Goal: Information Seeking & Learning: Get advice/opinions

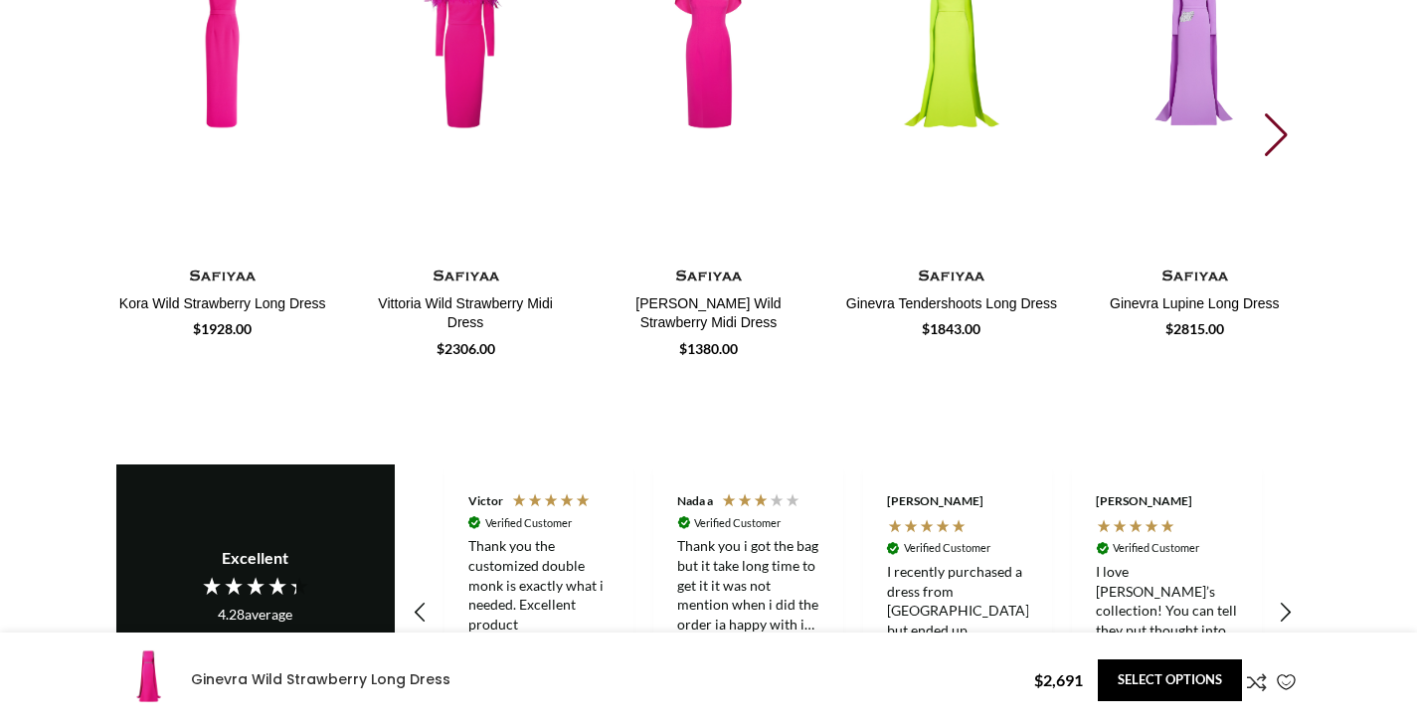
scroll to position [2983, 0]
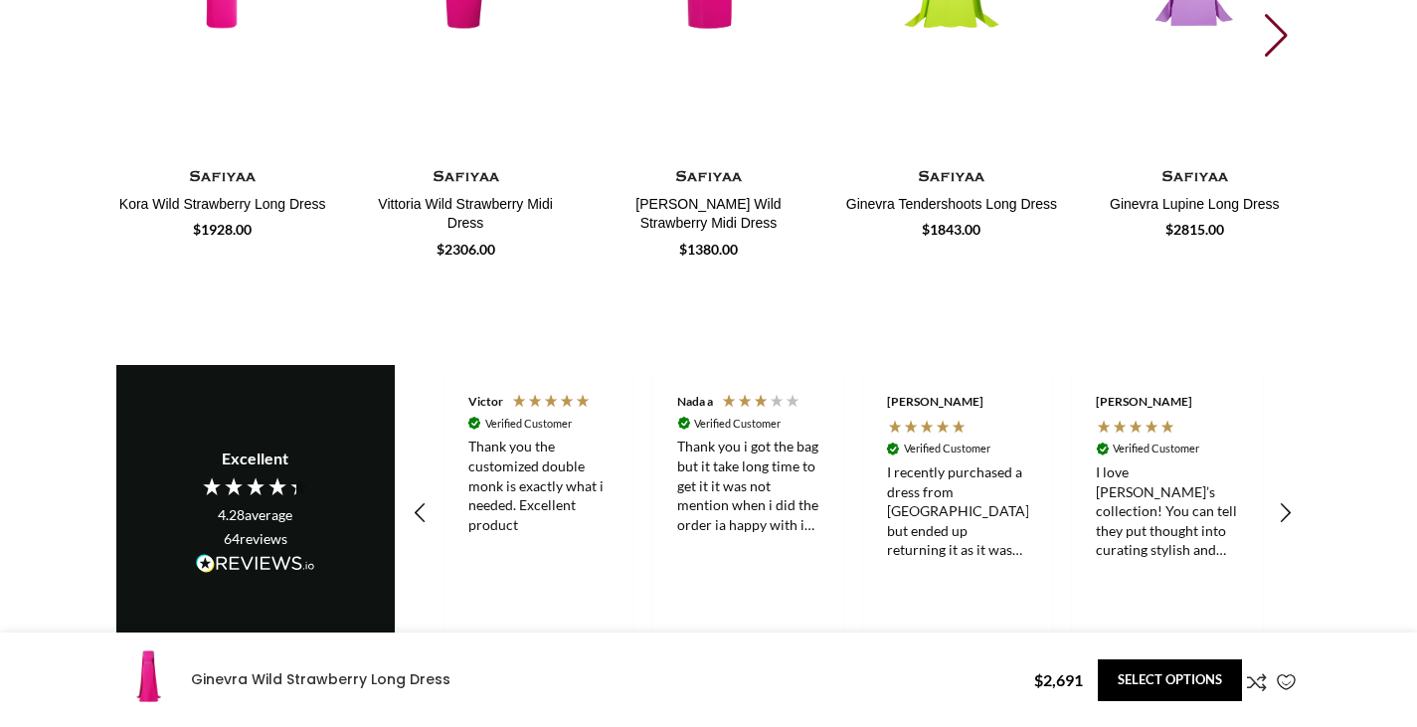
click at [256, 529] on div "64 reviews" at bounding box center [256, 539] width 64 height 20
click at [1286, 505] on icon "REVIEWS.io Carousel Scroll Right" at bounding box center [1286, 514] width 28 height 28
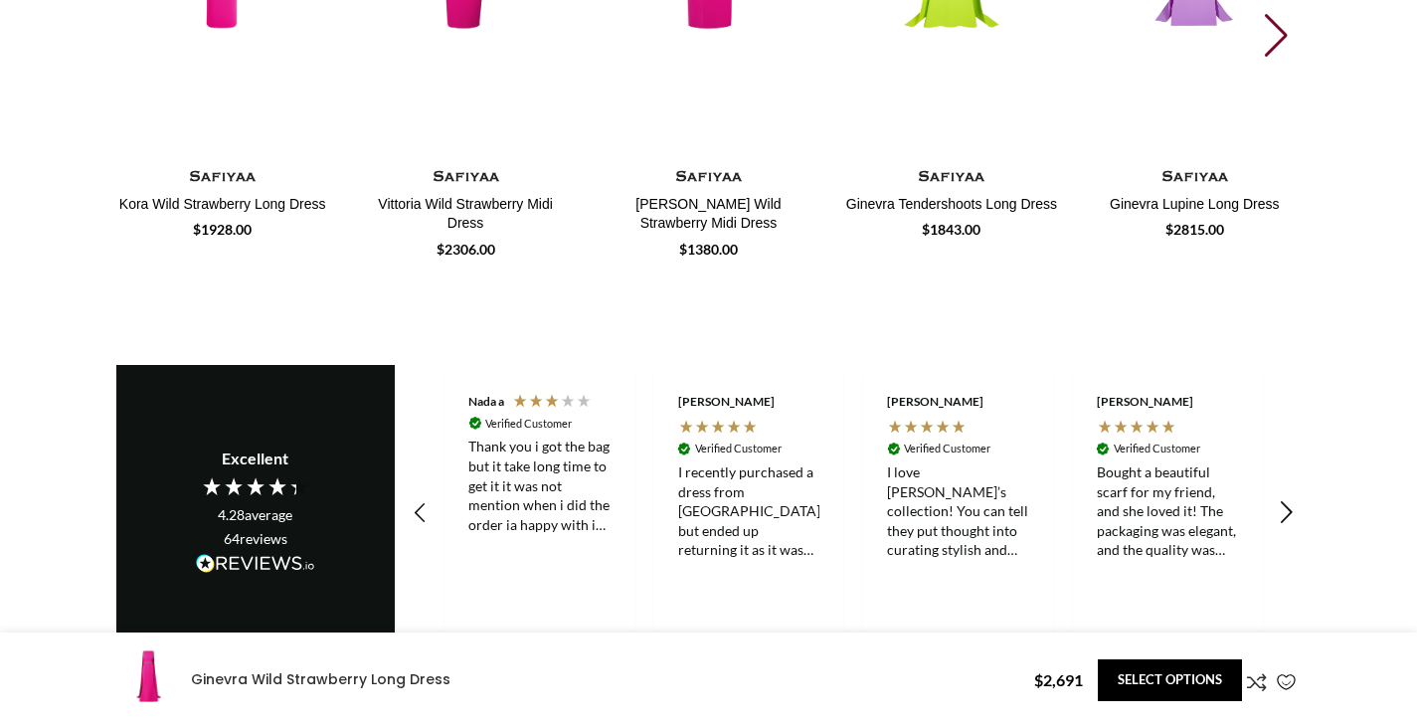
click at [1286, 505] on icon "REVIEWS.io Carousel Scroll Right" at bounding box center [1286, 514] width 28 height 28
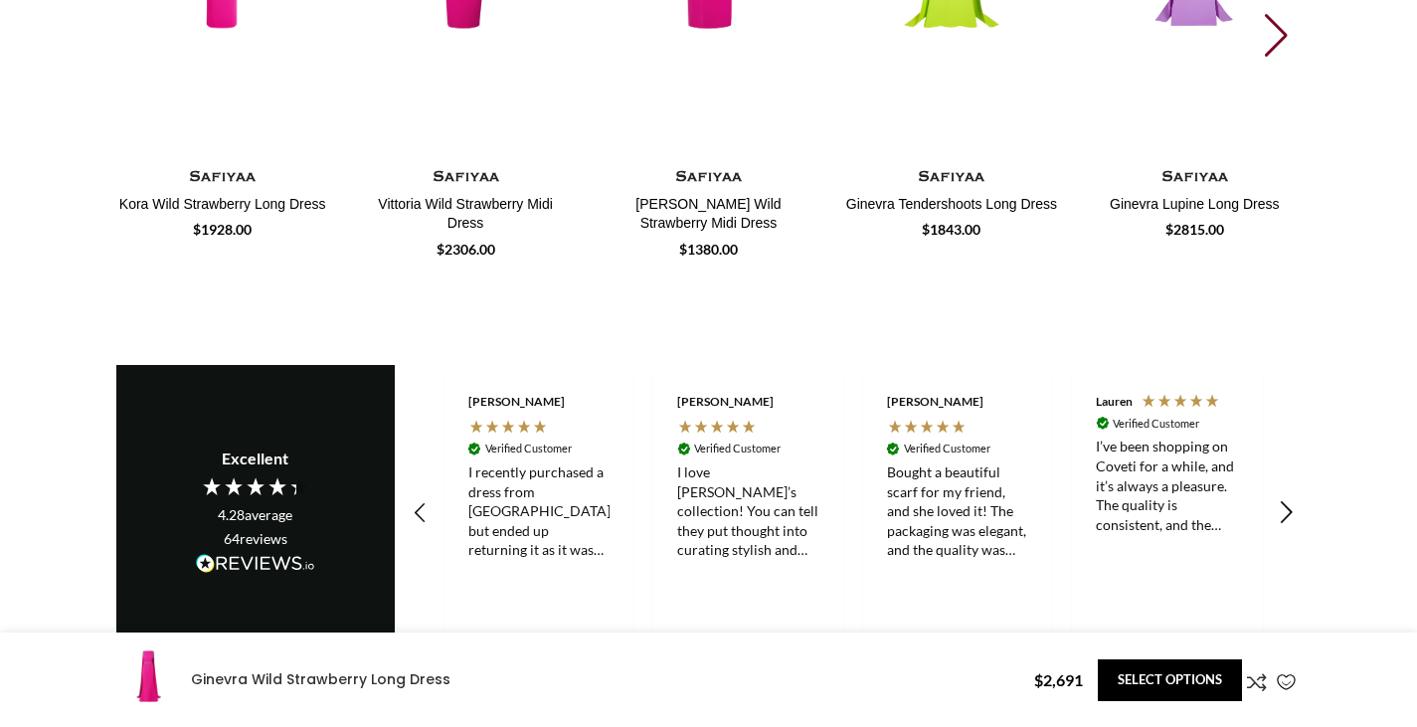
click at [1286, 505] on icon "REVIEWS.io Carousel Scroll Right" at bounding box center [1286, 514] width 28 height 28
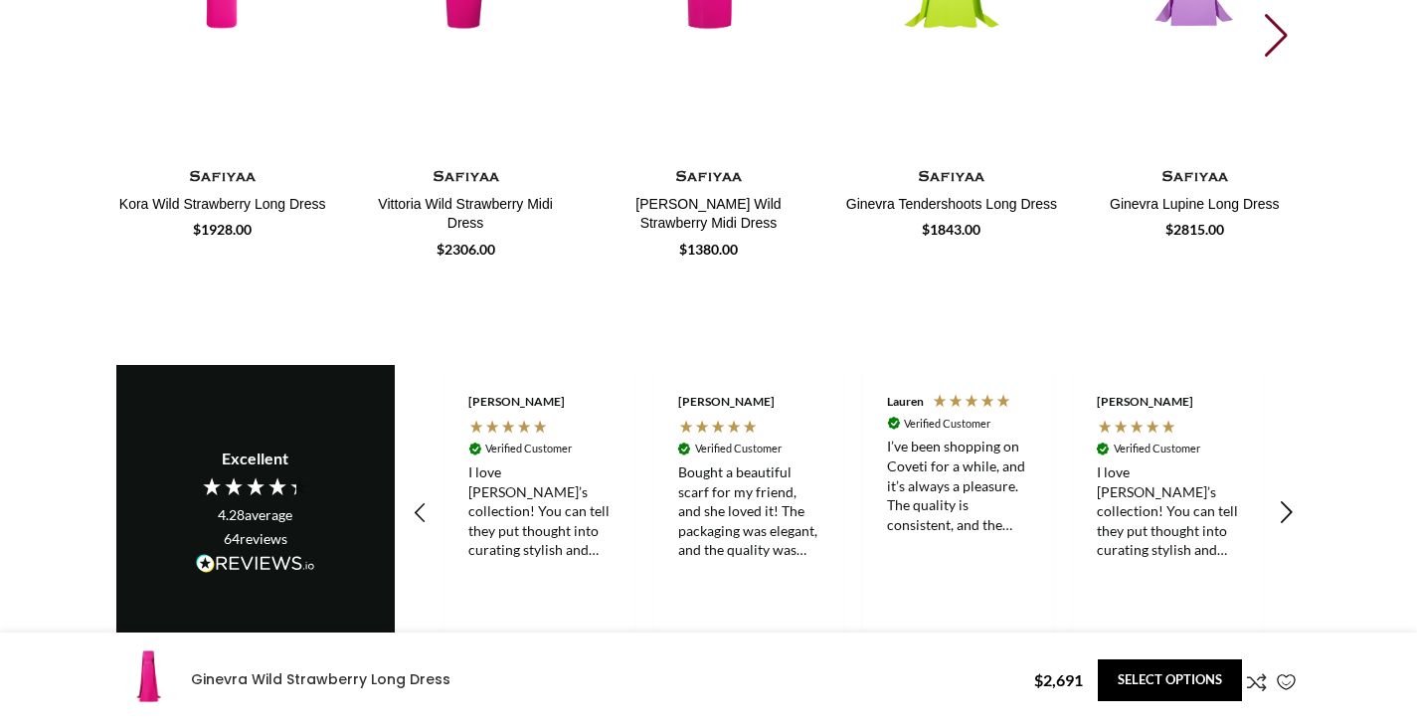
click at [1286, 505] on icon "REVIEWS.io Carousel Scroll Right" at bounding box center [1286, 514] width 28 height 28
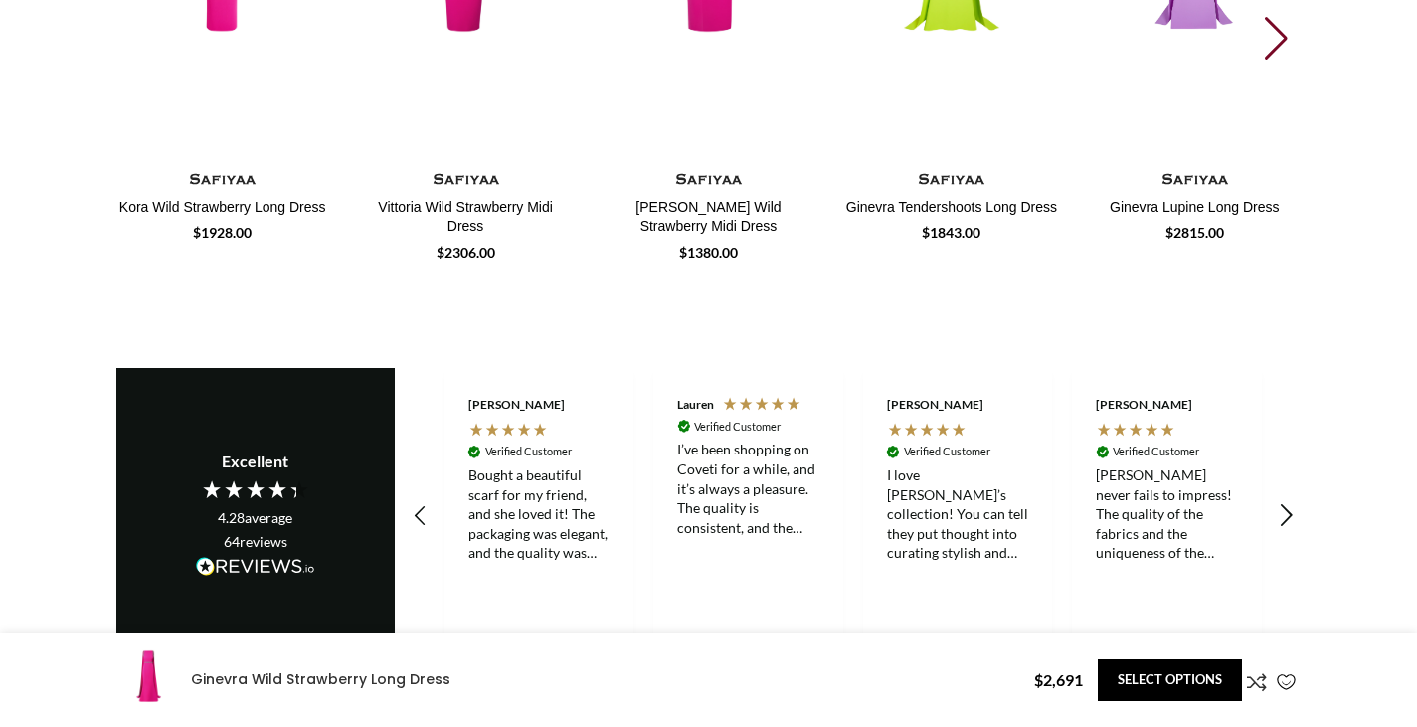
scroll to position [2982, 0]
click at [1286, 505] on icon "REVIEWS.io Carousel Scroll Right" at bounding box center [1286, 517] width 28 height 28
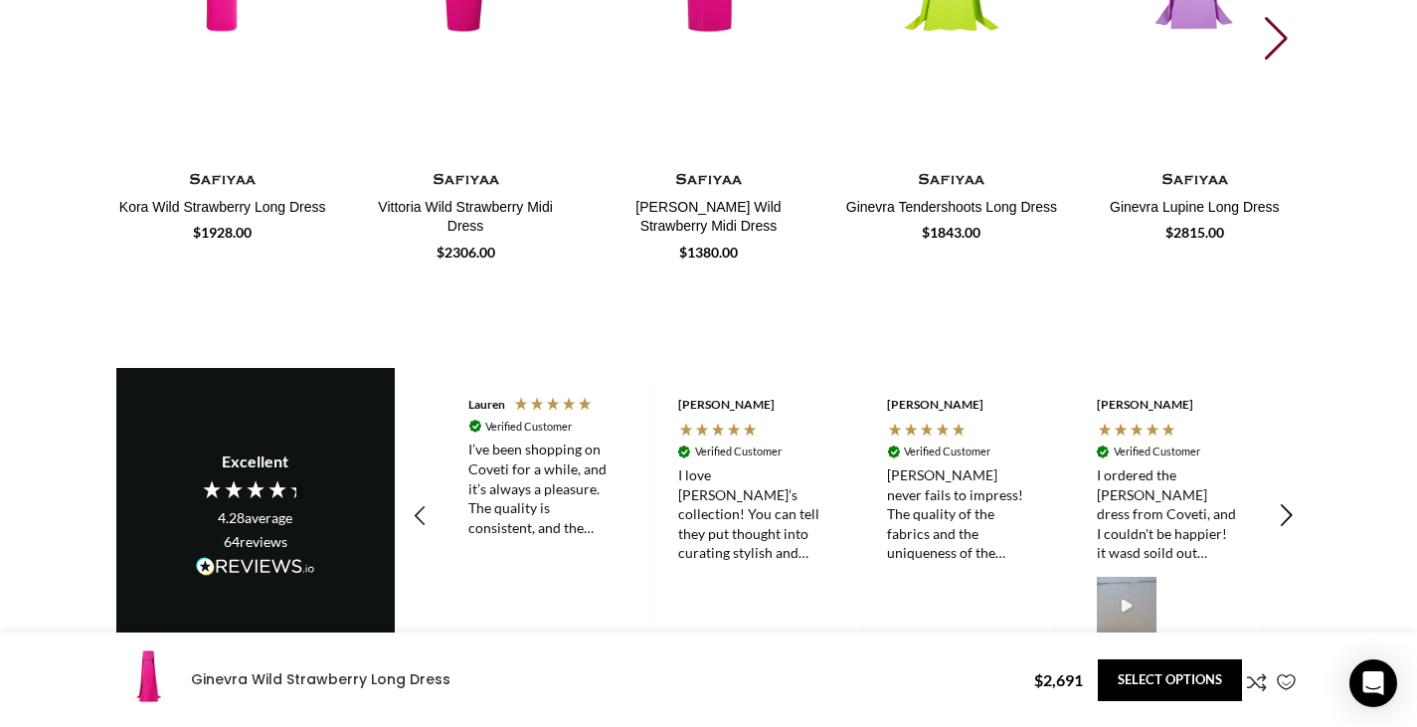
click at [1286, 505] on icon "REVIEWS.io Carousel Scroll Right" at bounding box center [1286, 517] width 28 height 28
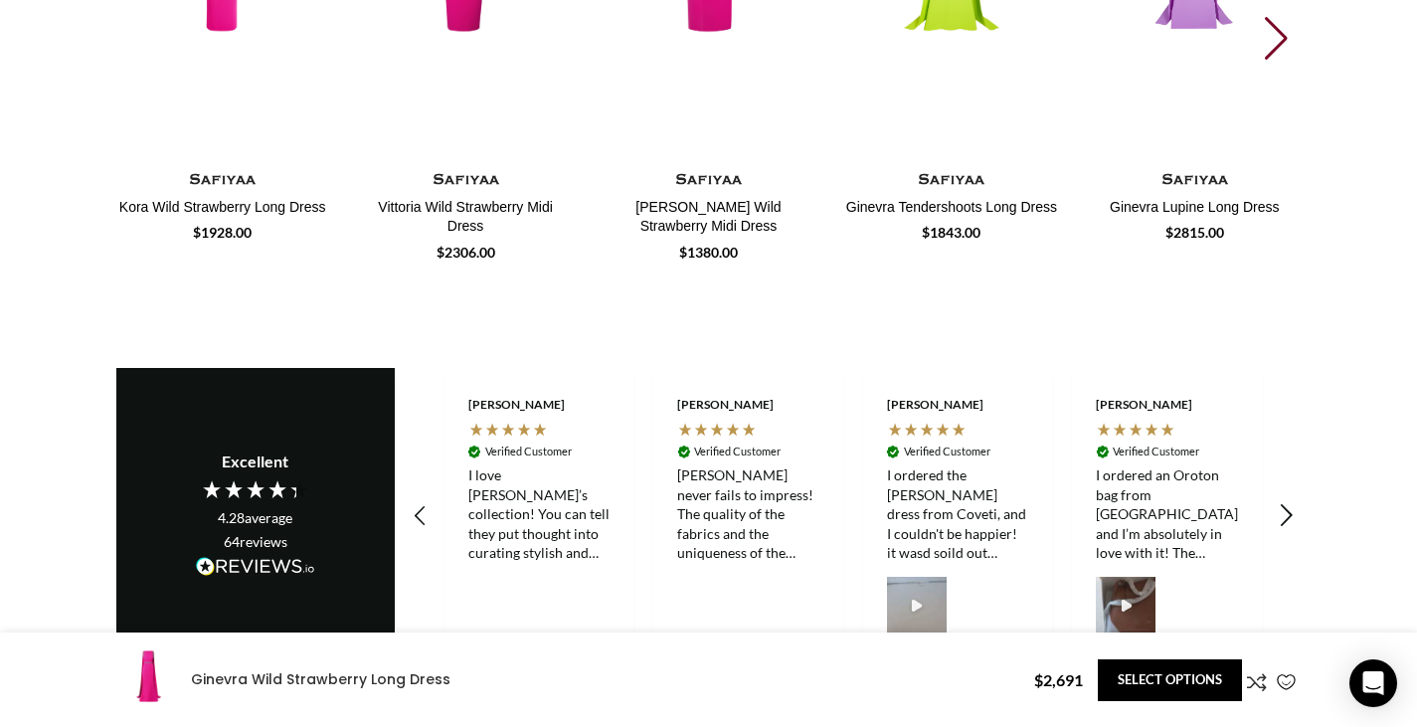
click at [1286, 505] on icon "REVIEWS.io Carousel Scroll Right" at bounding box center [1286, 517] width 28 height 28
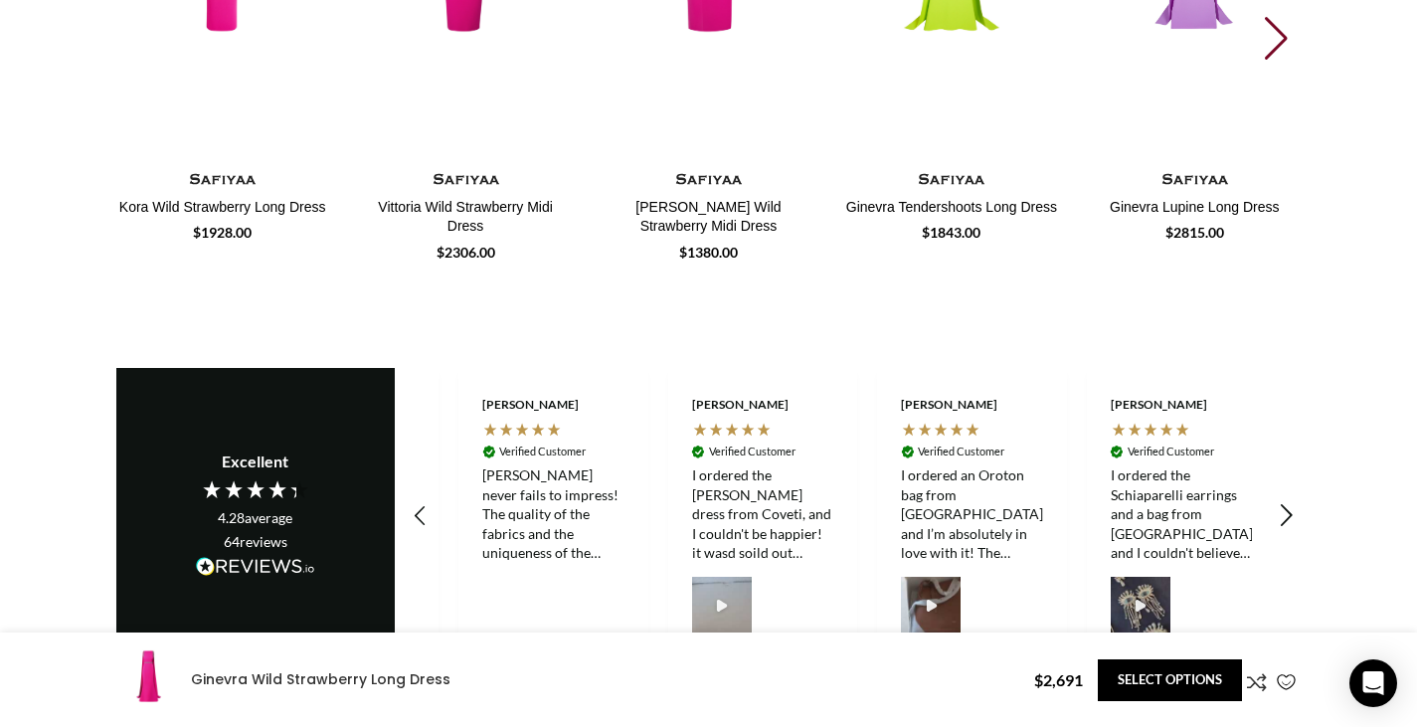
click at [1286, 505] on icon "REVIEWS.io Carousel Scroll Right" at bounding box center [1286, 517] width 28 height 28
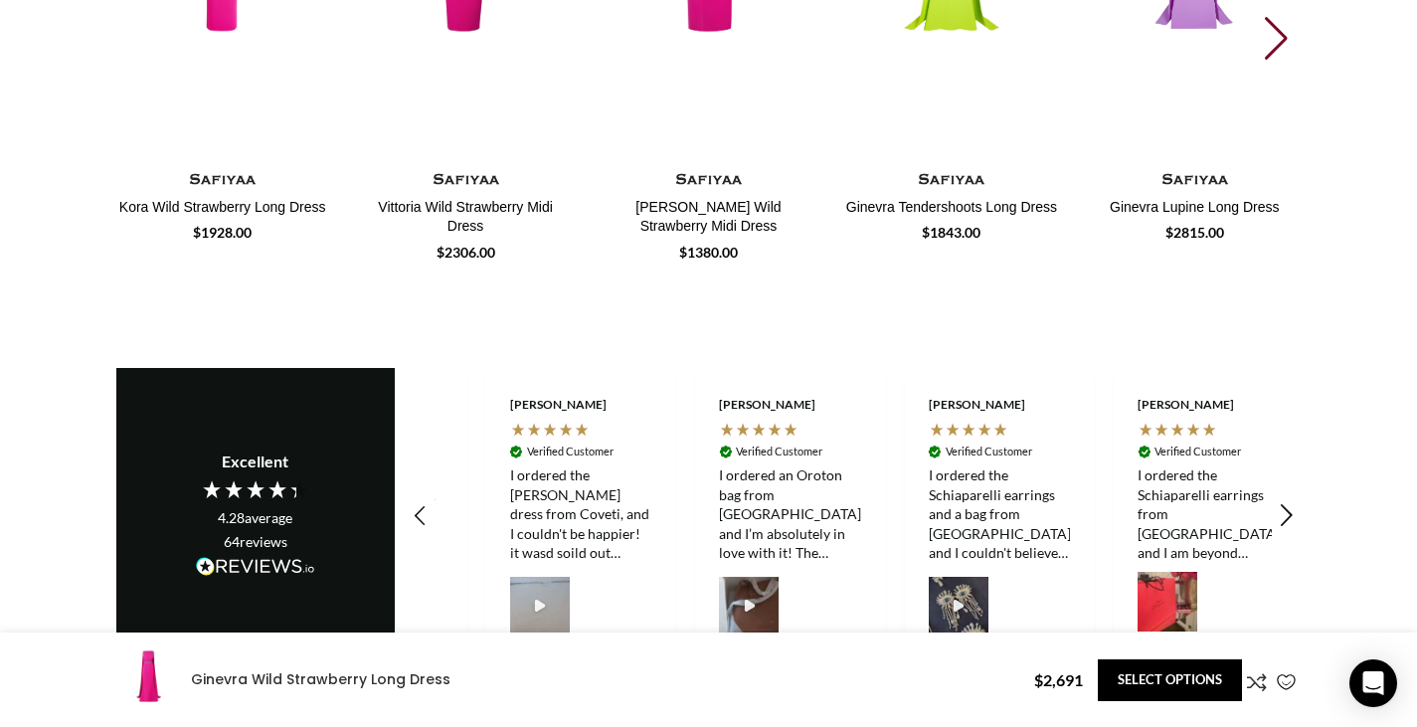
click at [1286, 505] on icon "REVIEWS.io Carousel Scroll Right" at bounding box center [1286, 517] width 28 height 28
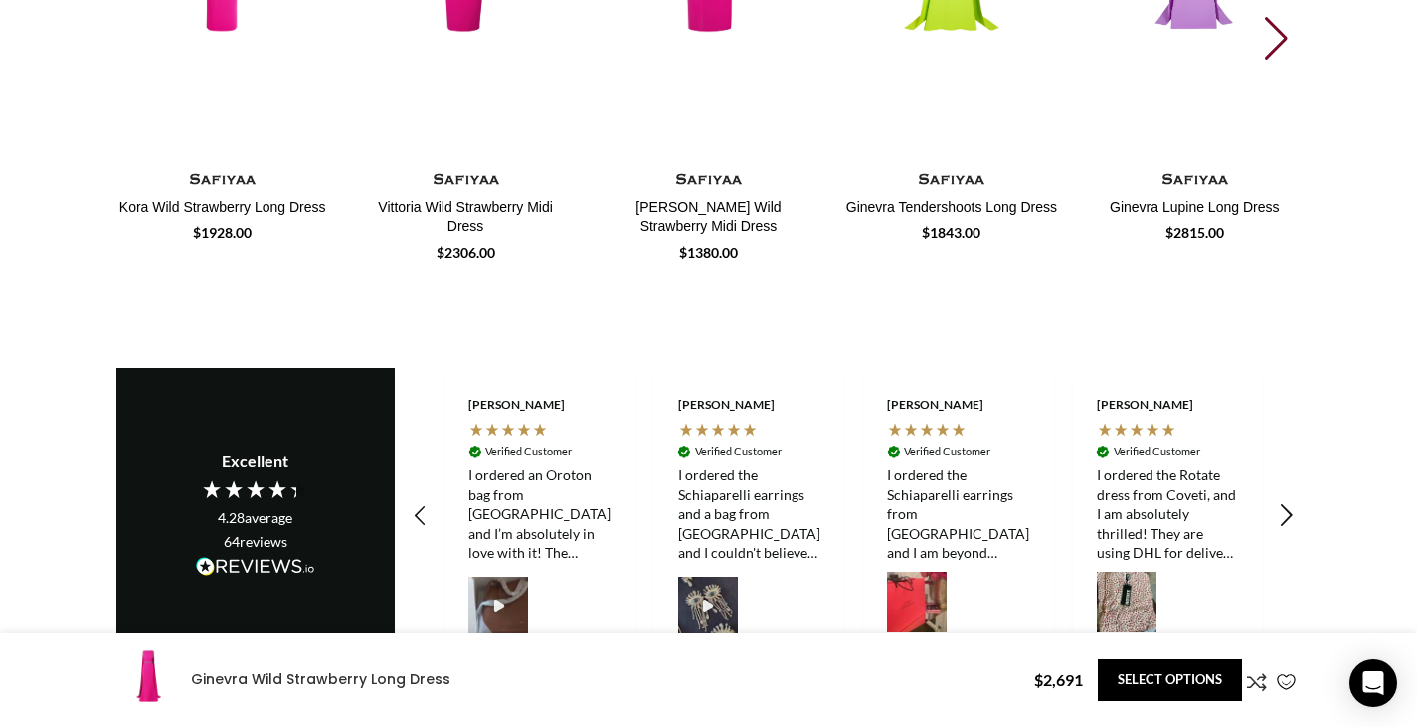
click at [1286, 505] on icon "REVIEWS.io Carousel Scroll Right" at bounding box center [1286, 517] width 28 height 28
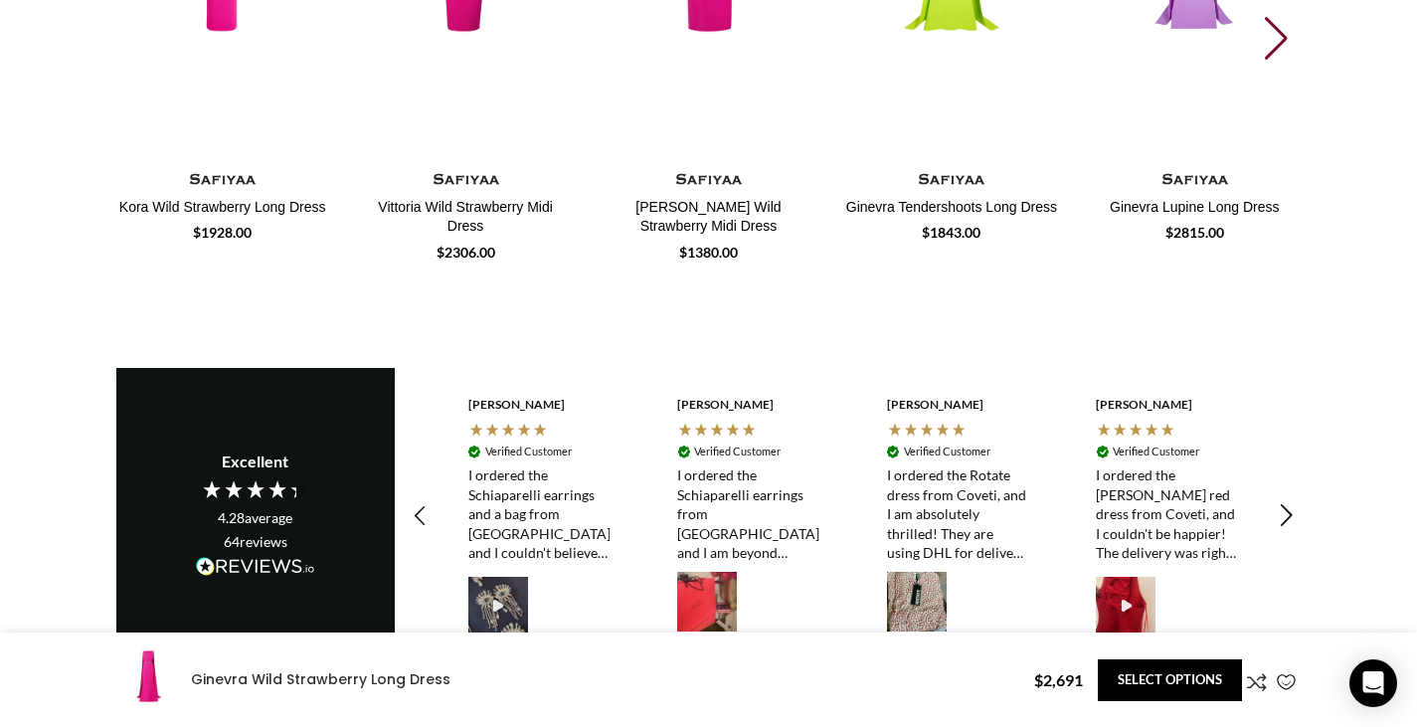
click at [1286, 505] on icon "REVIEWS.io Carousel Scroll Right" at bounding box center [1286, 517] width 28 height 28
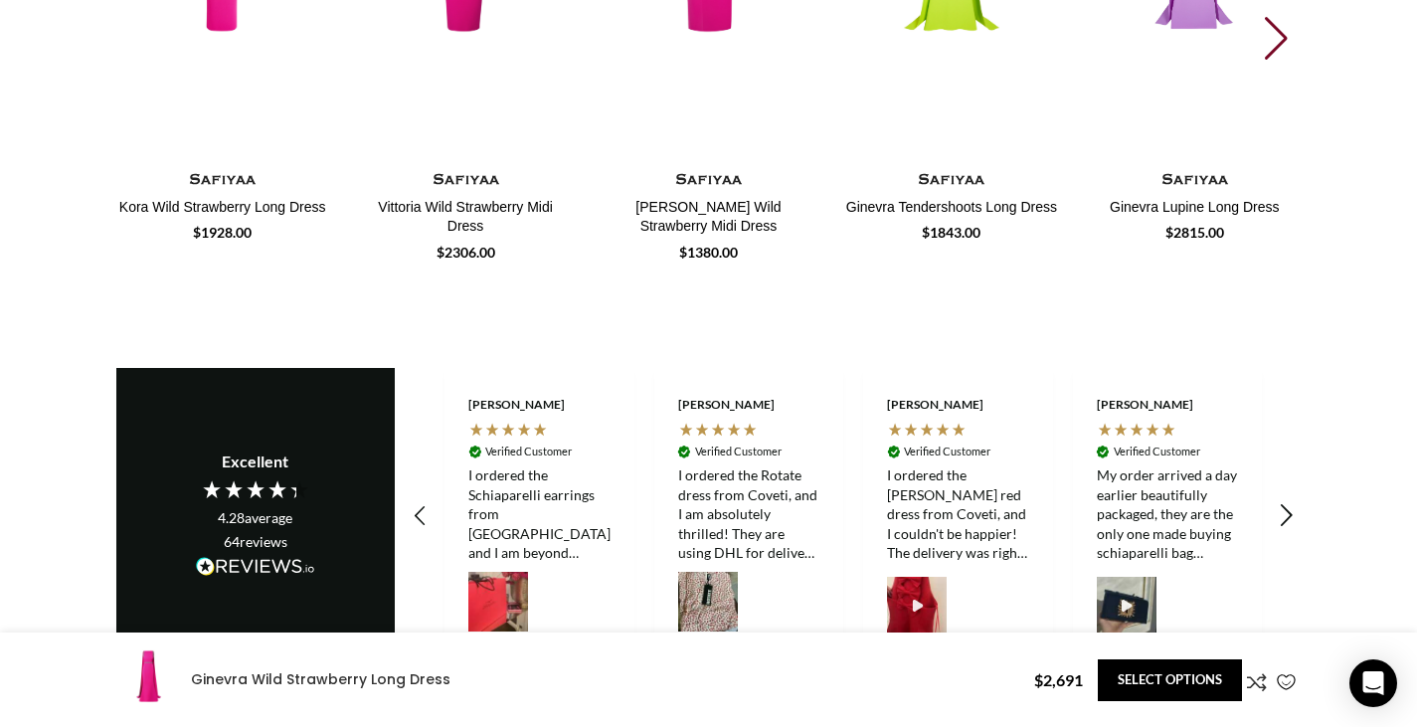
click at [1286, 505] on icon "REVIEWS.io Carousel Scroll Right" at bounding box center [1286, 517] width 28 height 28
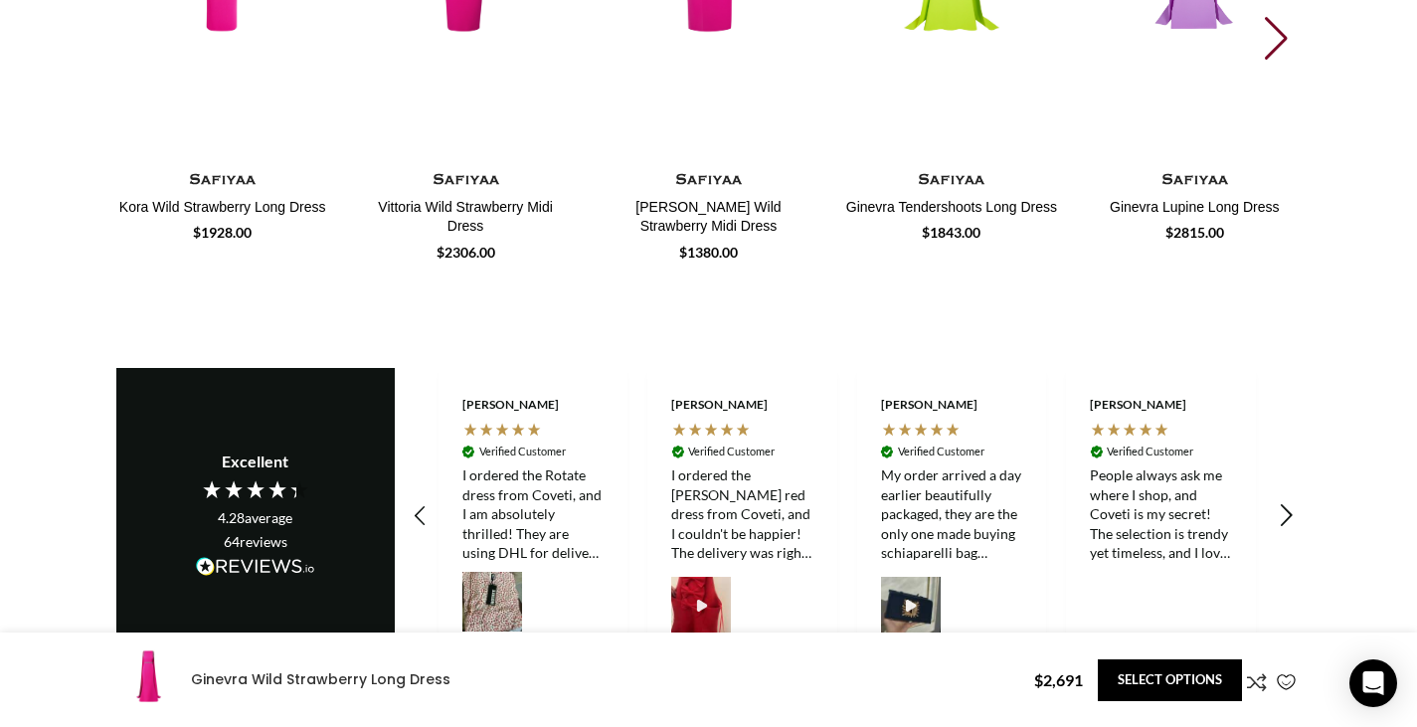
click at [1286, 505] on icon "REVIEWS.io Carousel Scroll Right" at bounding box center [1286, 517] width 28 height 28
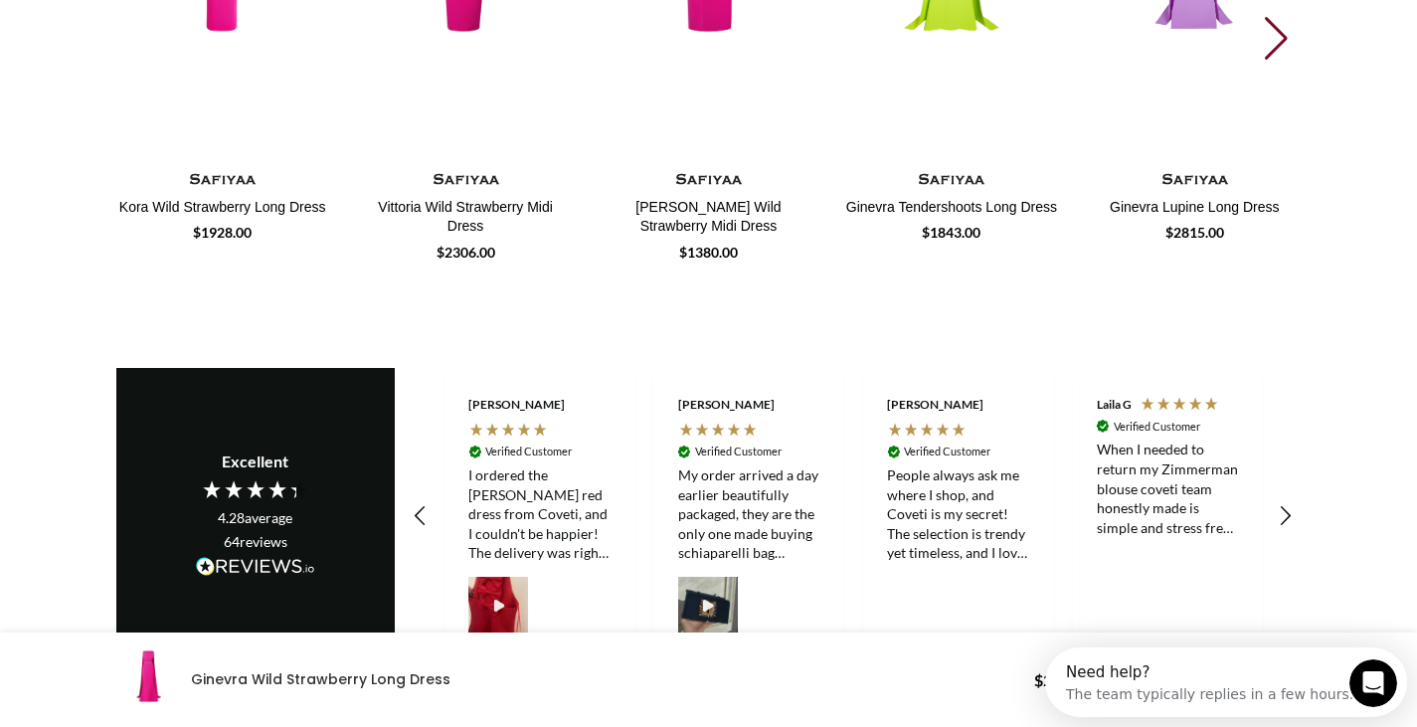
scroll to position [0, 0]
click at [1014, 510] on div "People always ask me where I shop, and Coveti is my secret! The selection is tr…" at bounding box center [958, 513] width 142 height 97
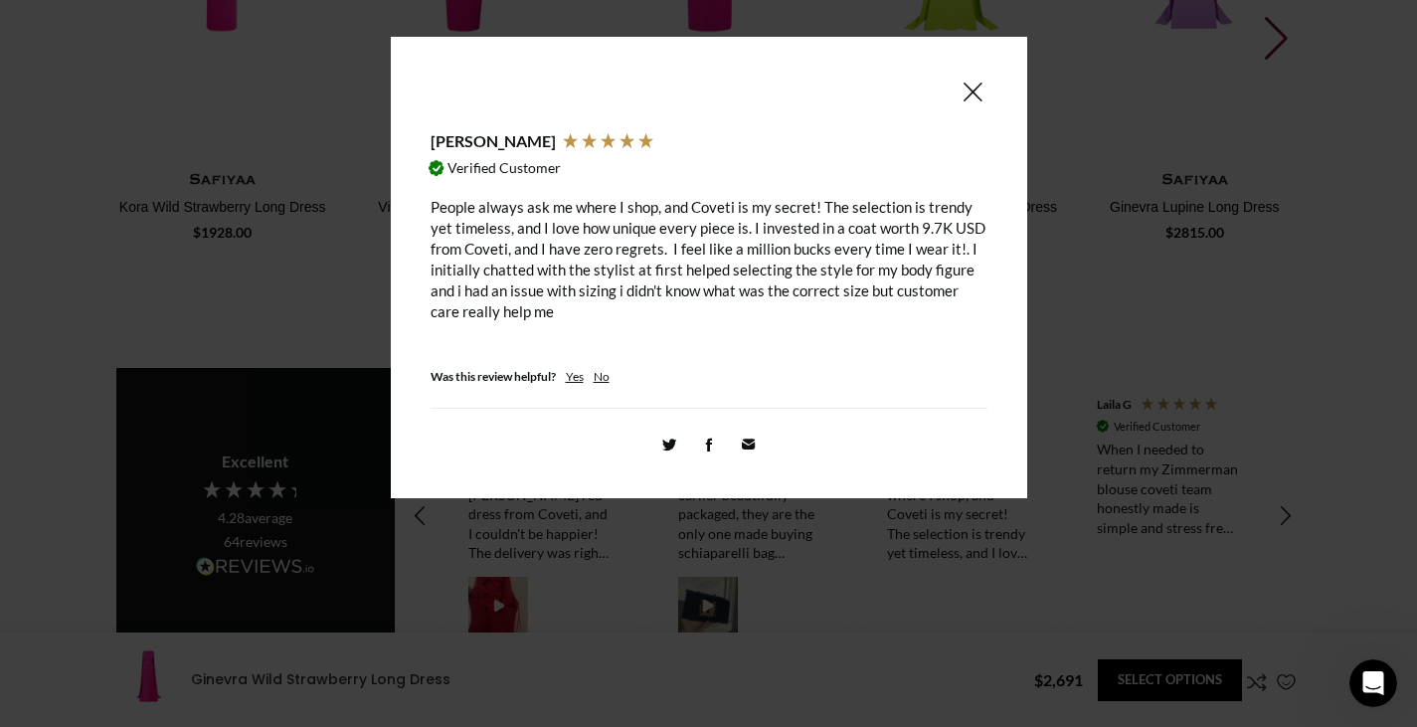
click at [970, 94] on span at bounding box center [972, 92] width 24 height 25
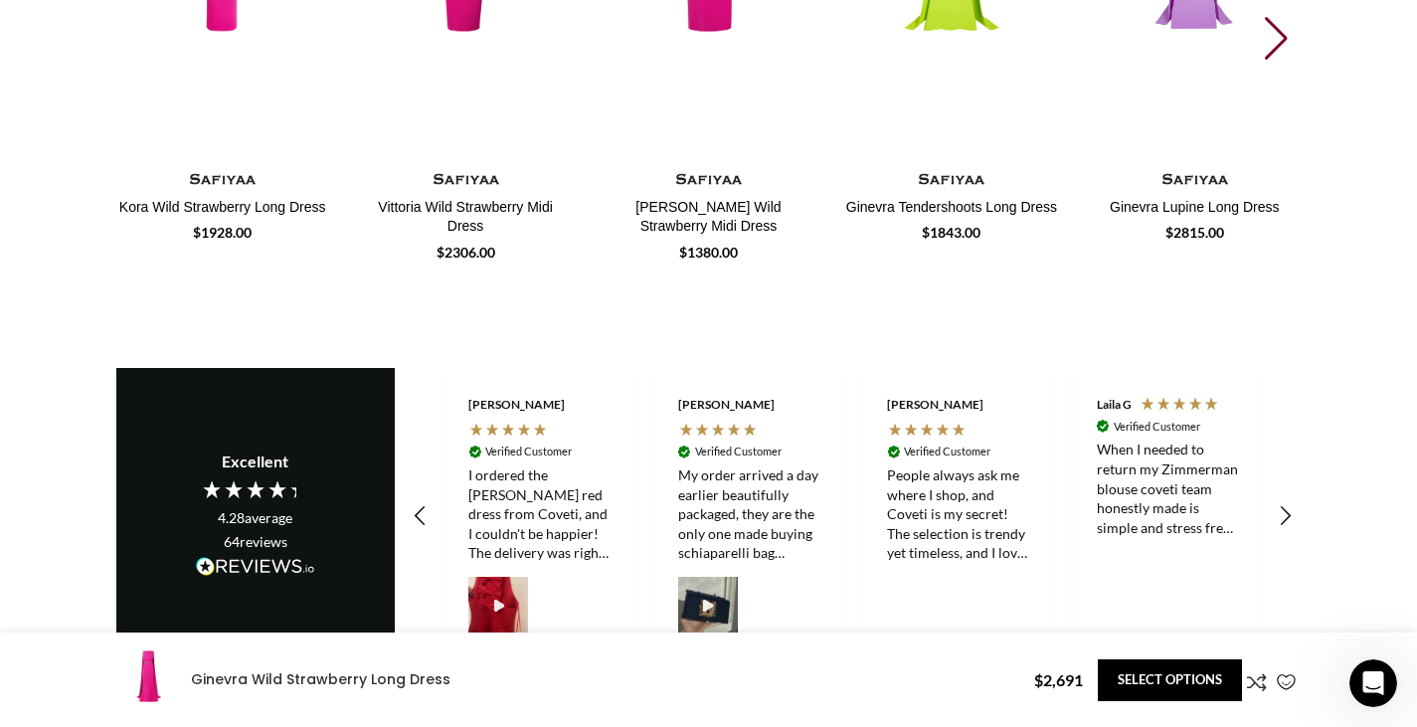
click at [702, 494] on div "My order arrived a day earlier beautifully packaged, they are the only one made…" at bounding box center [749, 513] width 142 height 97
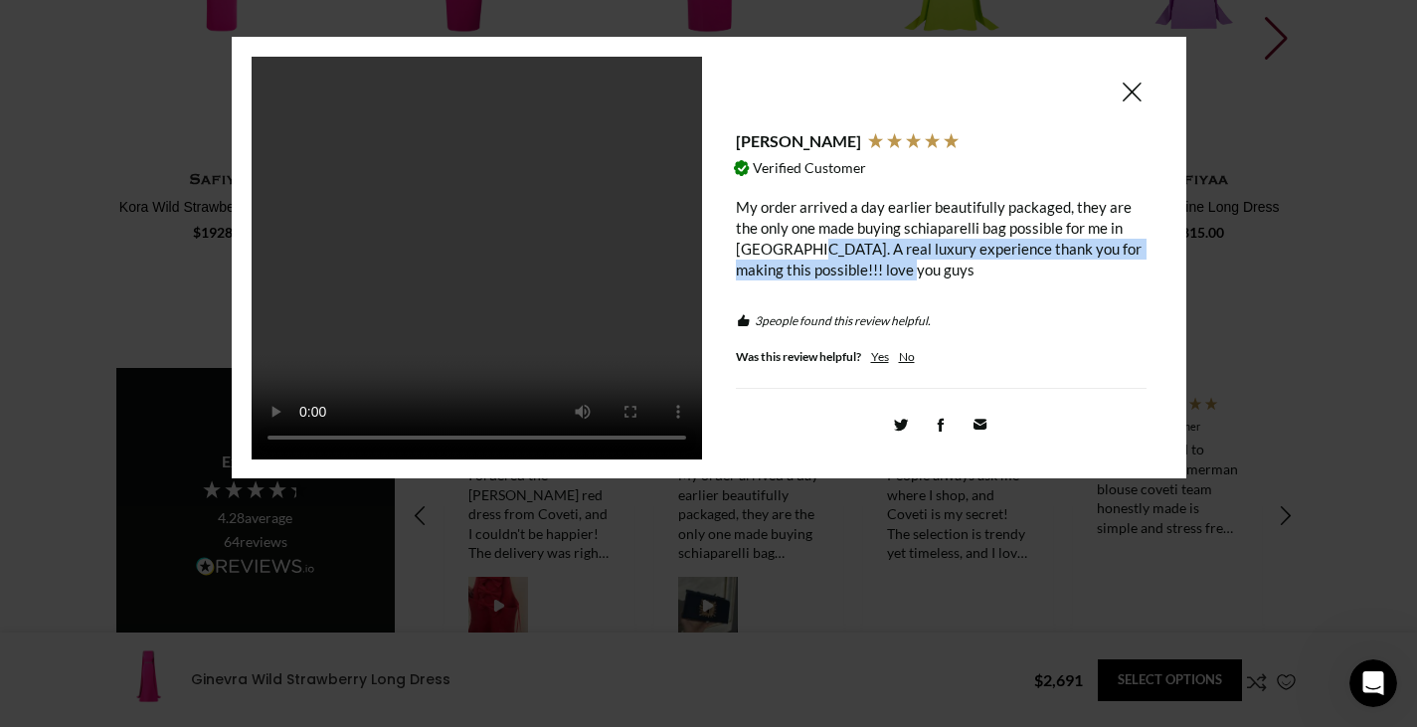
copy div "A real luxury experience thank you for making this possible!!! love you guys"
drag, startPoint x: 811, startPoint y: 252, endPoint x: 928, endPoint y: 284, distance: 120.9
click at [928, 284] on div "[PERSON_NAME] Verified Customer My order arrived a day earlier beautifully pack…" at bounding box center [941, 184] width 411 height 255
click at [1133, 90] on span at bounding box center [1131, 92] width 24 height 25
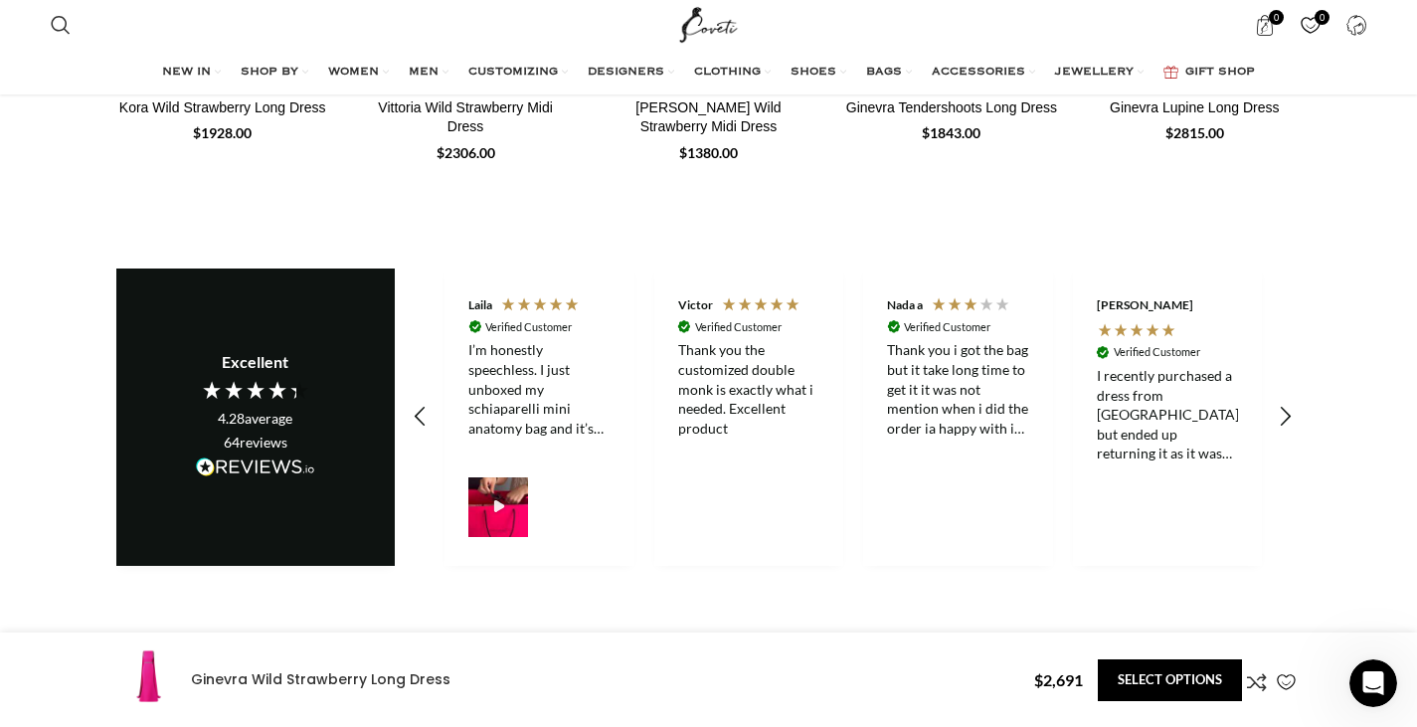
scroll to position [0, 419]
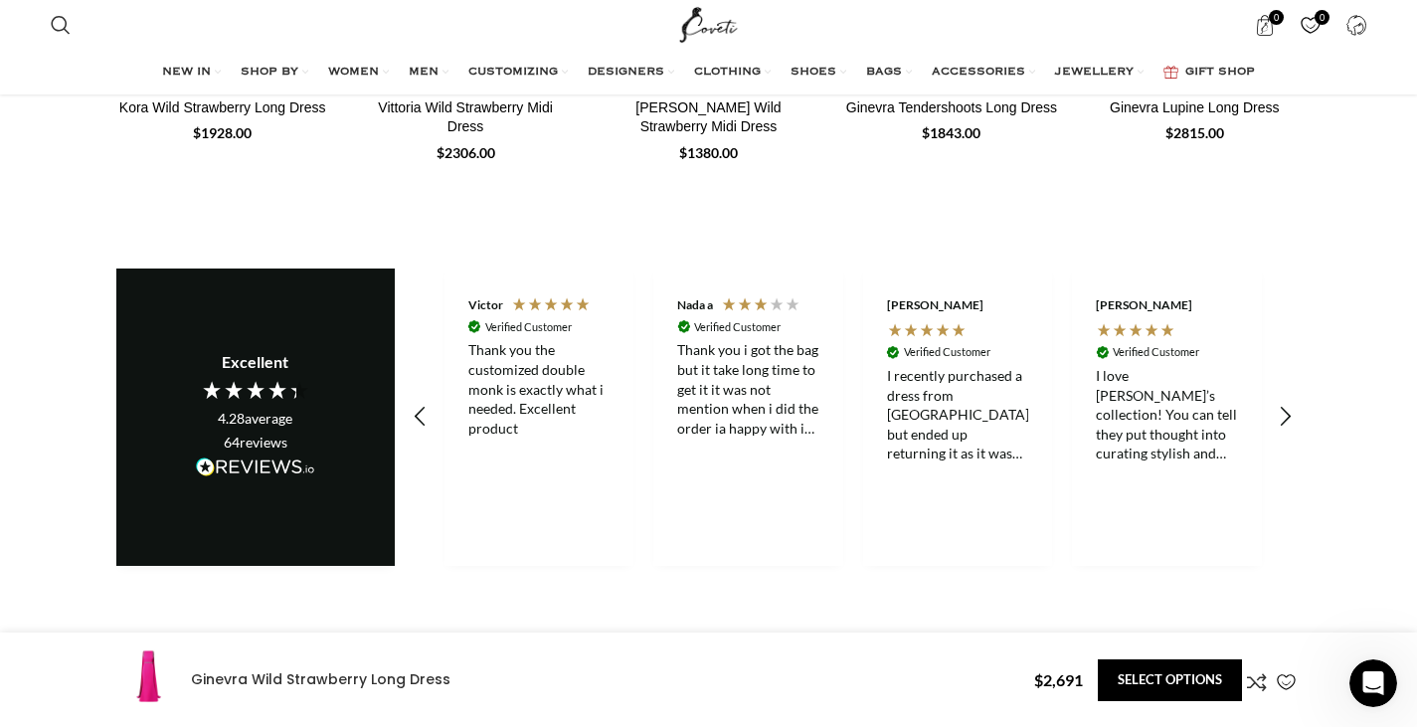
click at [488, 375] on div "Thank you the customized double monk is exactly what i needed. Excellent product" at bounding box center [539, 388] width 142 height 97
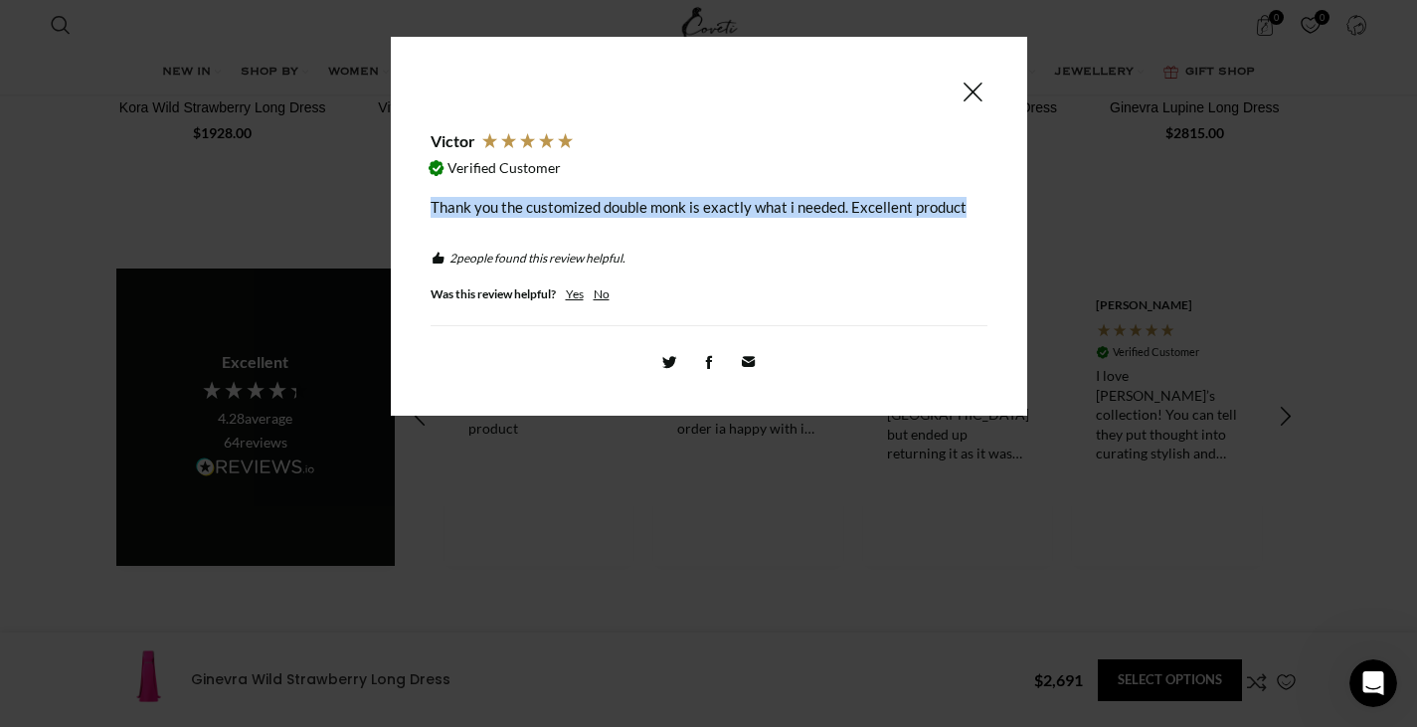
copy div "Thank you the customized double monk is exactly what i needed. Excellent product"
drag, startPoint x: 429, startPoint y: 207, endPoint x: 981, endPoint y: 212, distance: 552.8
click at [981, 212] on div "[PERSON_NAME] Verified Customer Thank you the customized double monk is exactly…" at bounding box center [709, 227] width 597 height 340
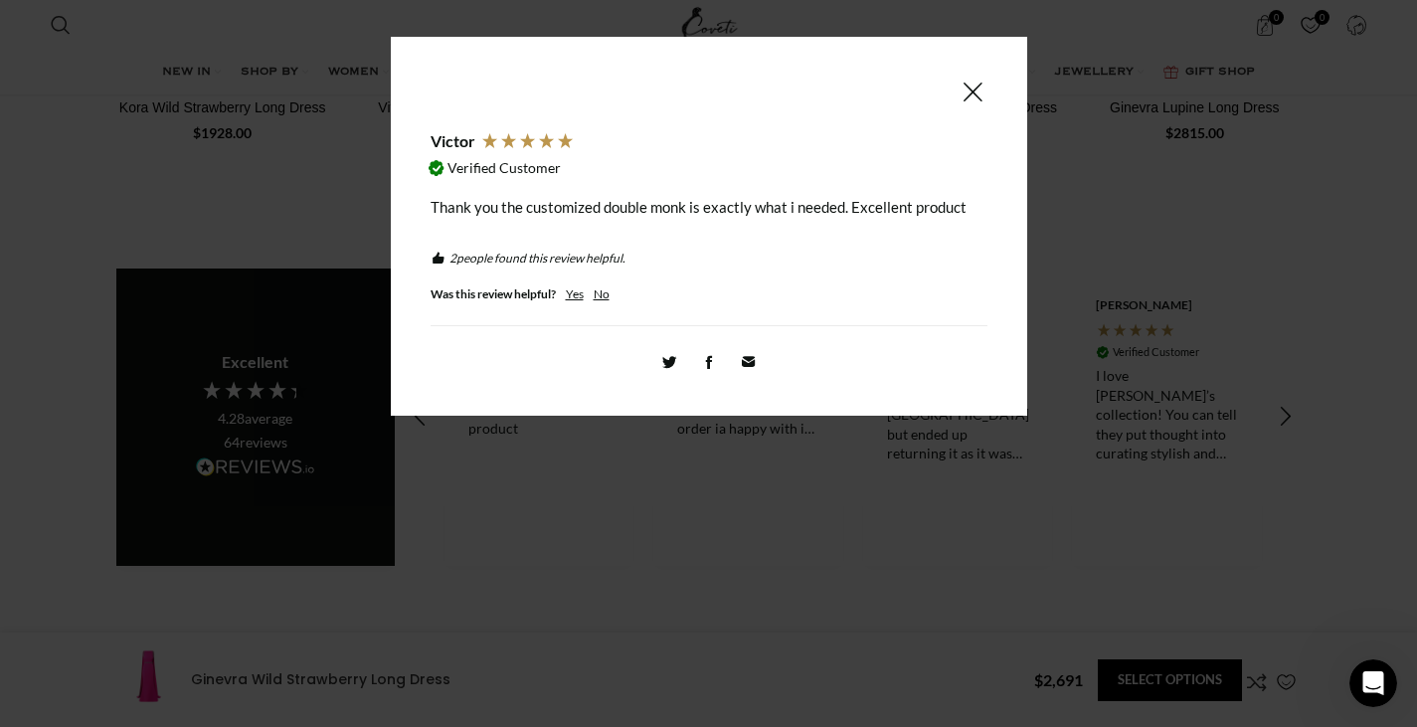
click at [973, 73] on div "[PERSON_NAME] Verified Customer Thank you the customized double monk is exactly…" at bounding box center [708, 153] width 557 height 192
click at [973, 86] on span at bounding box center [972, 92] width 24 height 25
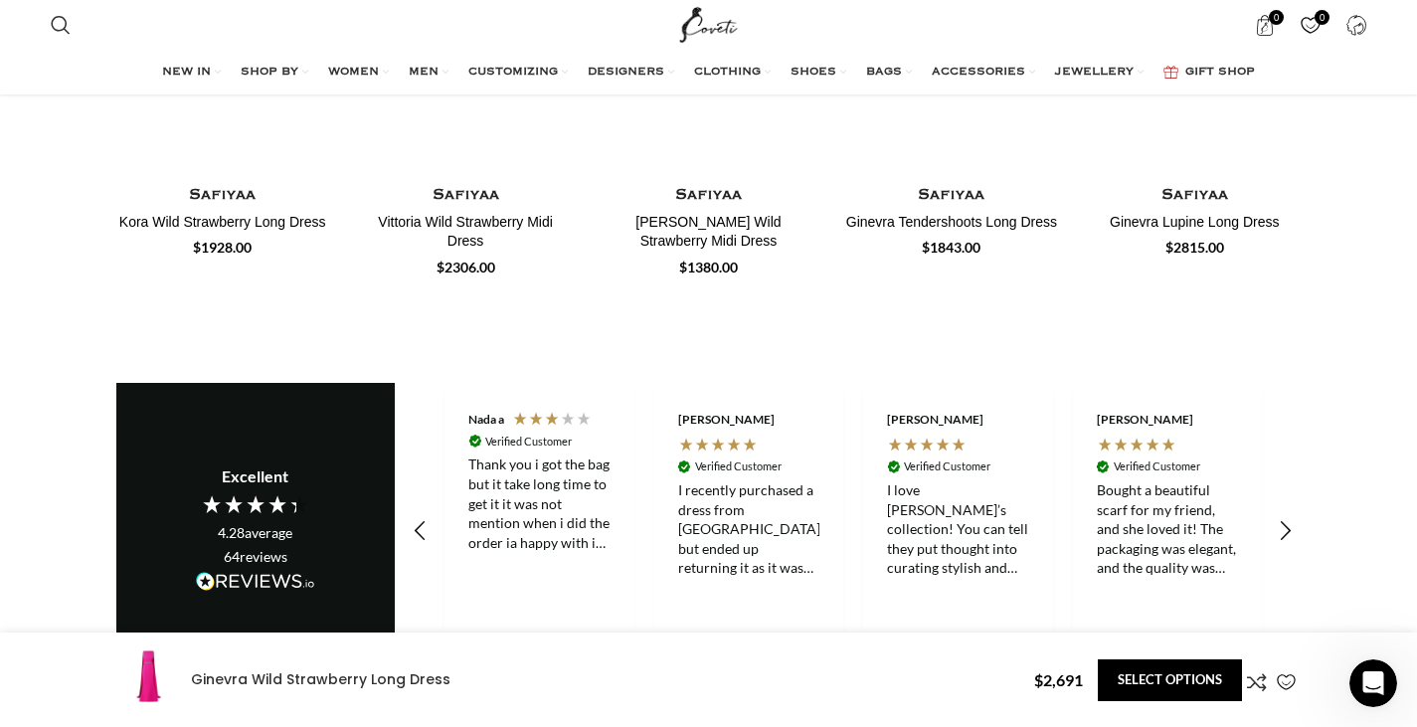
scroll to position [2980, 0]
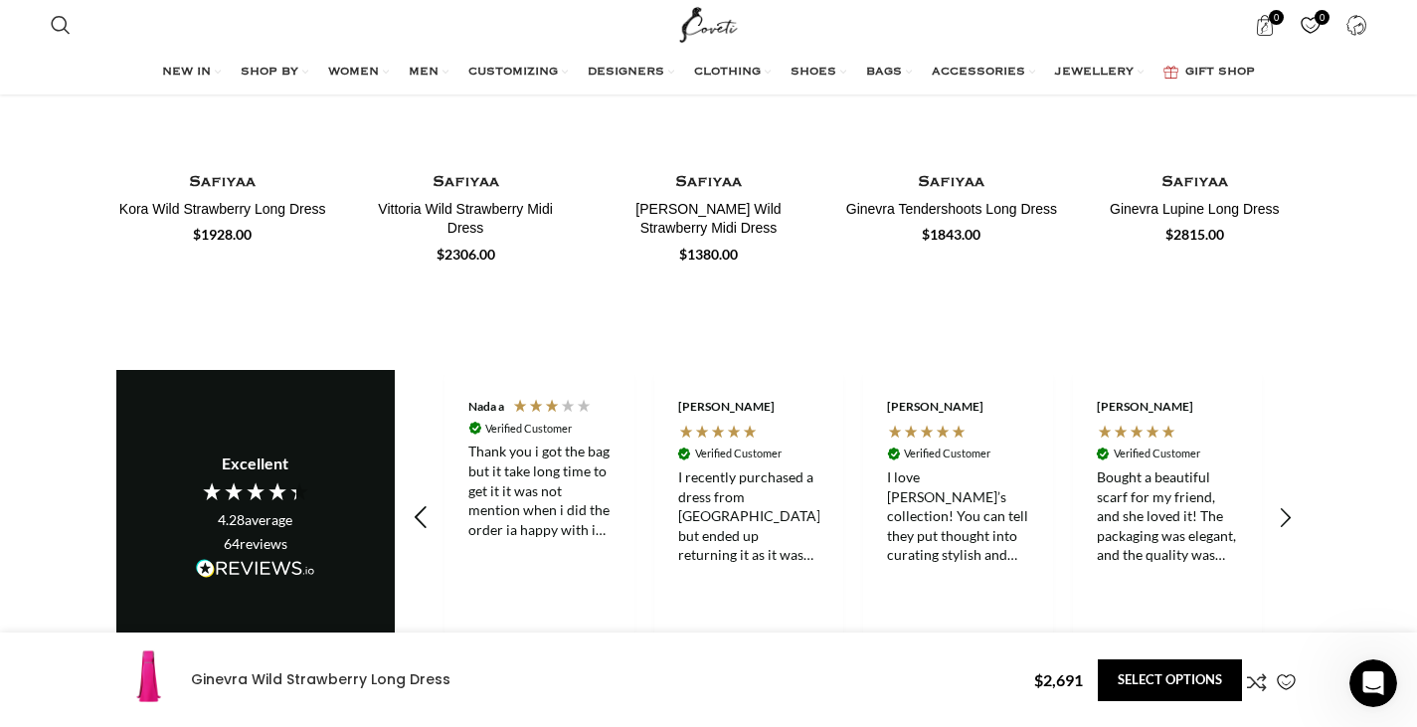
click at [426, 505] on icon "REVIEWS.io Carousel Scroll Left" at bounding box center [420, 519] width 28 height 28
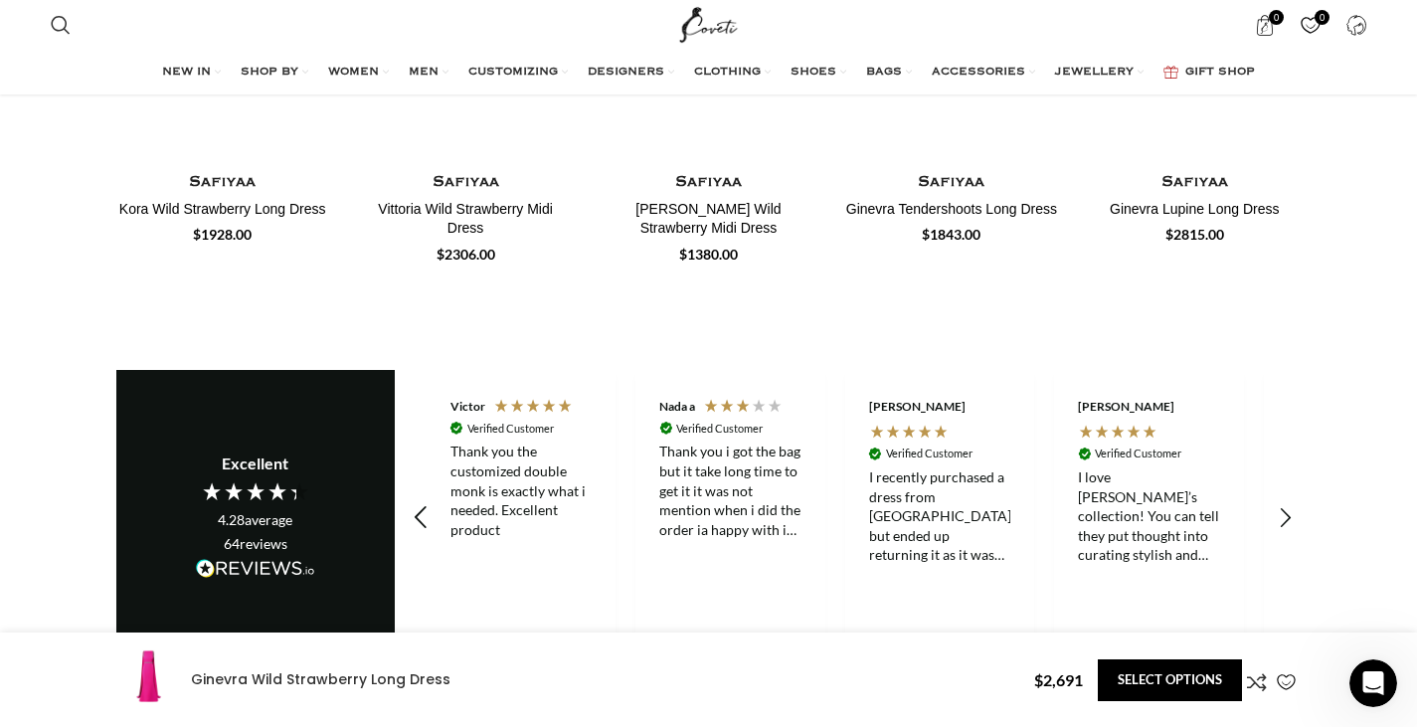
scroll to position [0, 419]
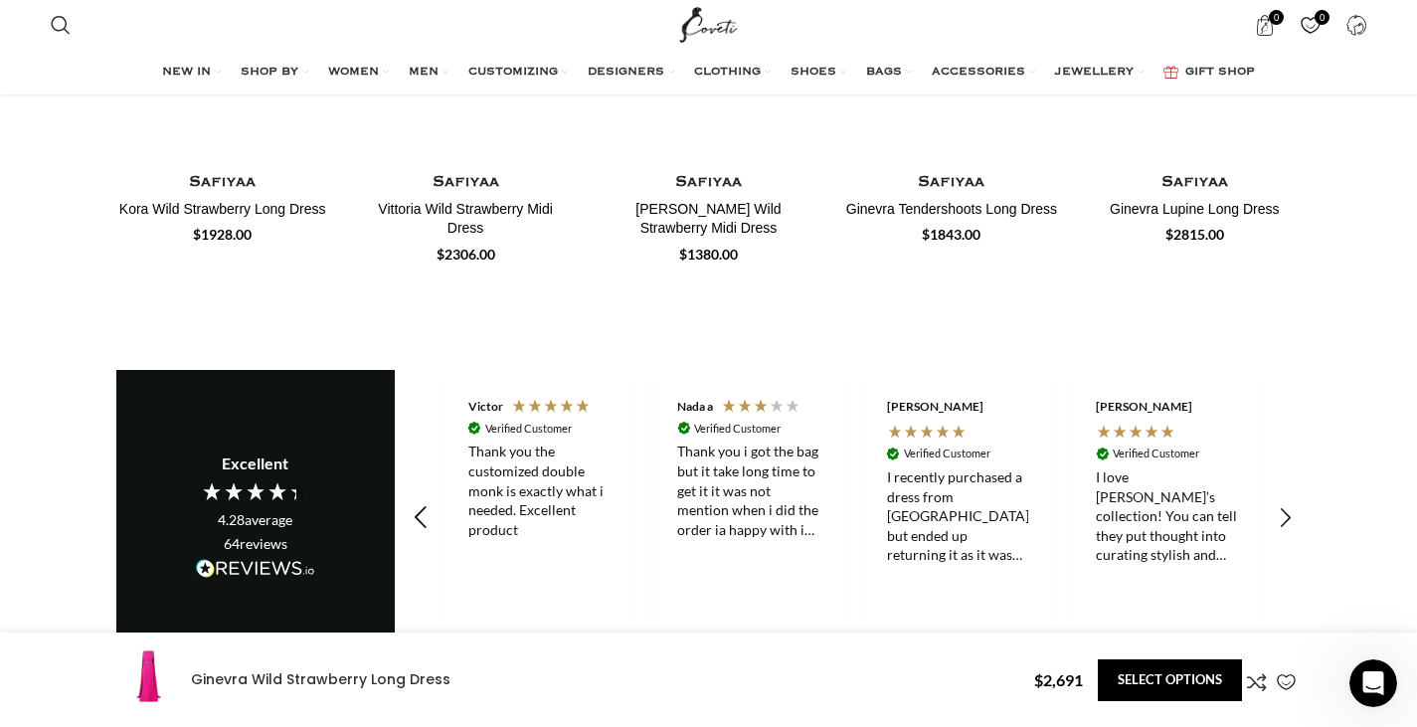
click at [426, 505] on icon "REVIEWS.io Carousel Scroll Left" at bounding box center [420, 519] width 28 height 28
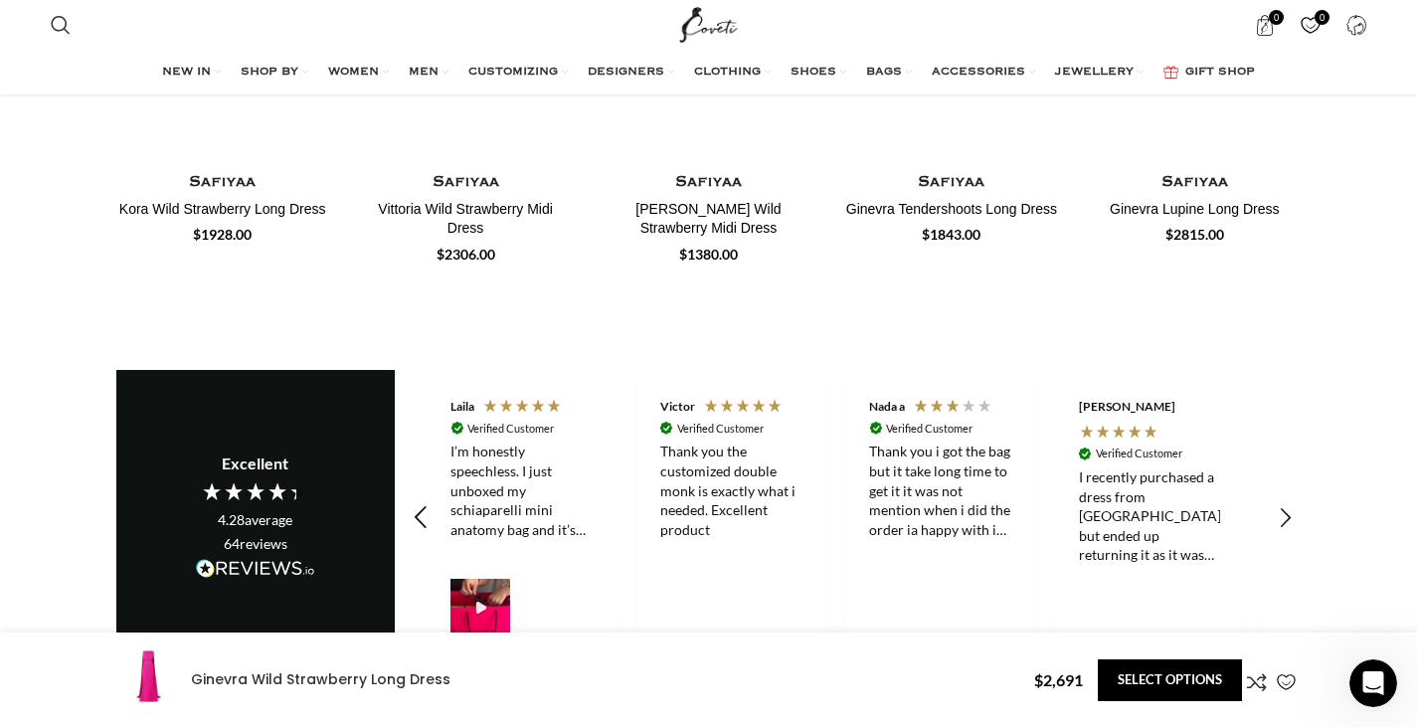
scroll to position [0, 209]
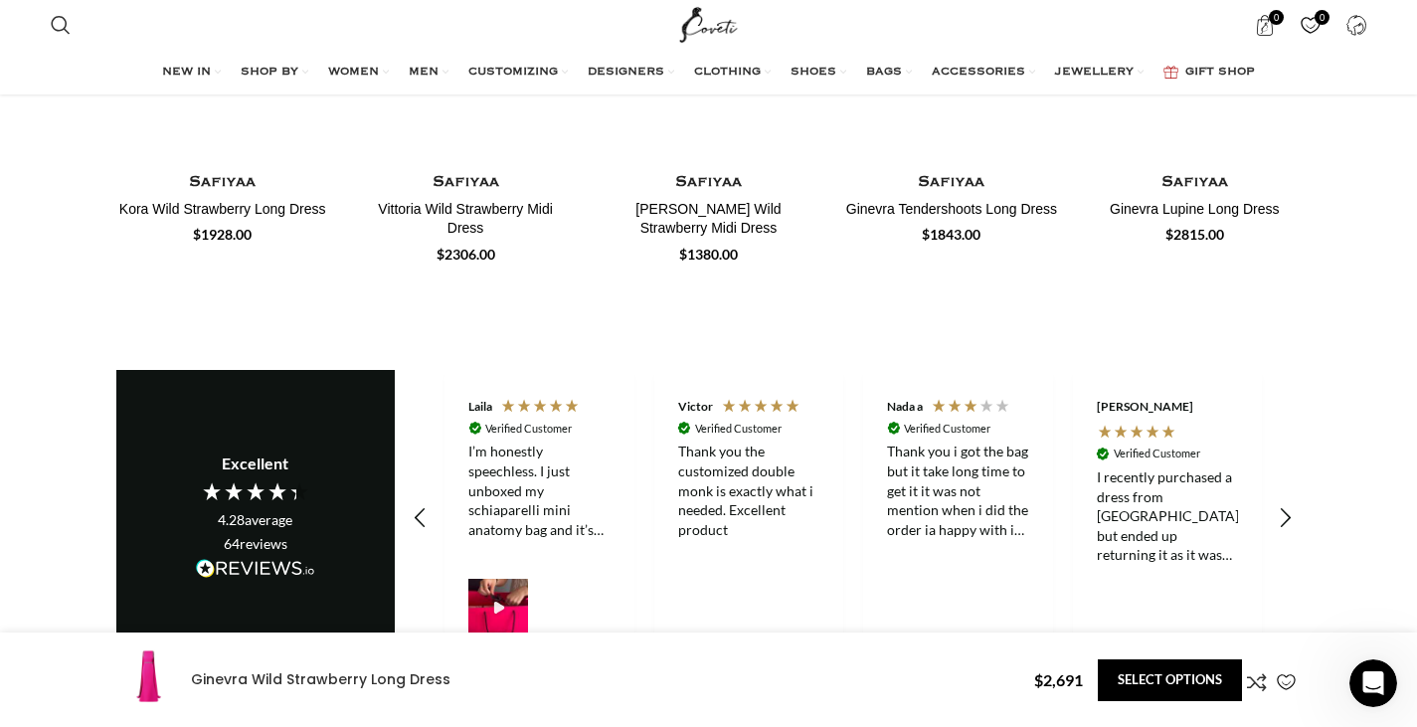
click at [453, 498] on div "Laila Verified Customer" at bounding box center [539, 518] width 190 height 297
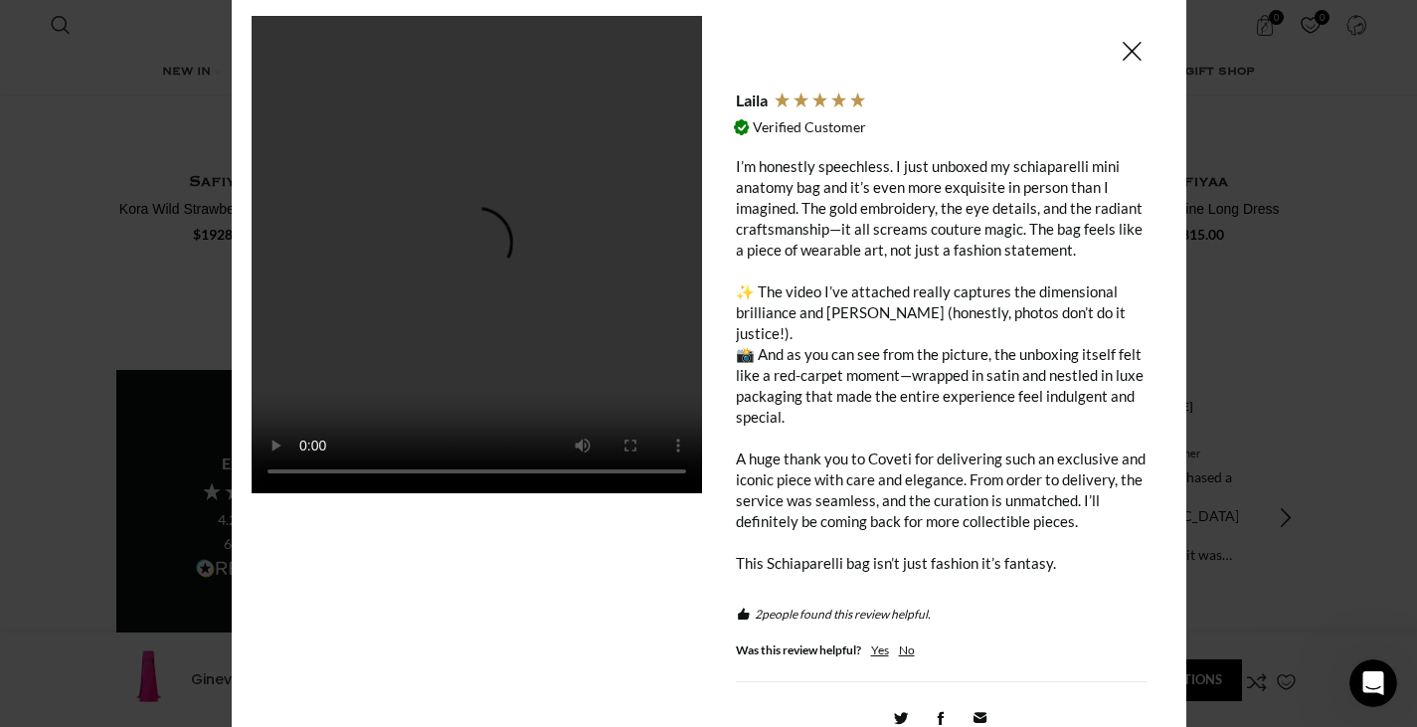
scroll to position [69, 0]
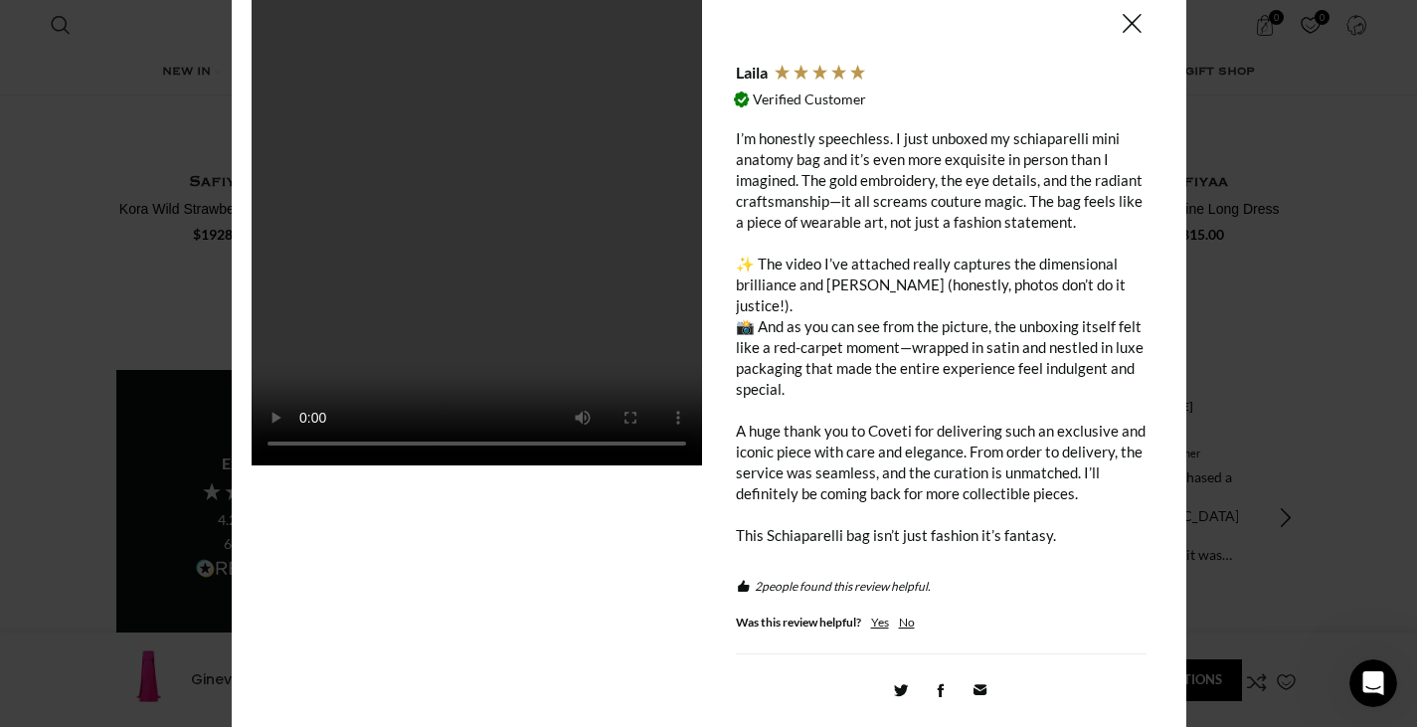
click at [1131, 25] on span at bounding box center [1131, 23] width 24 height 25
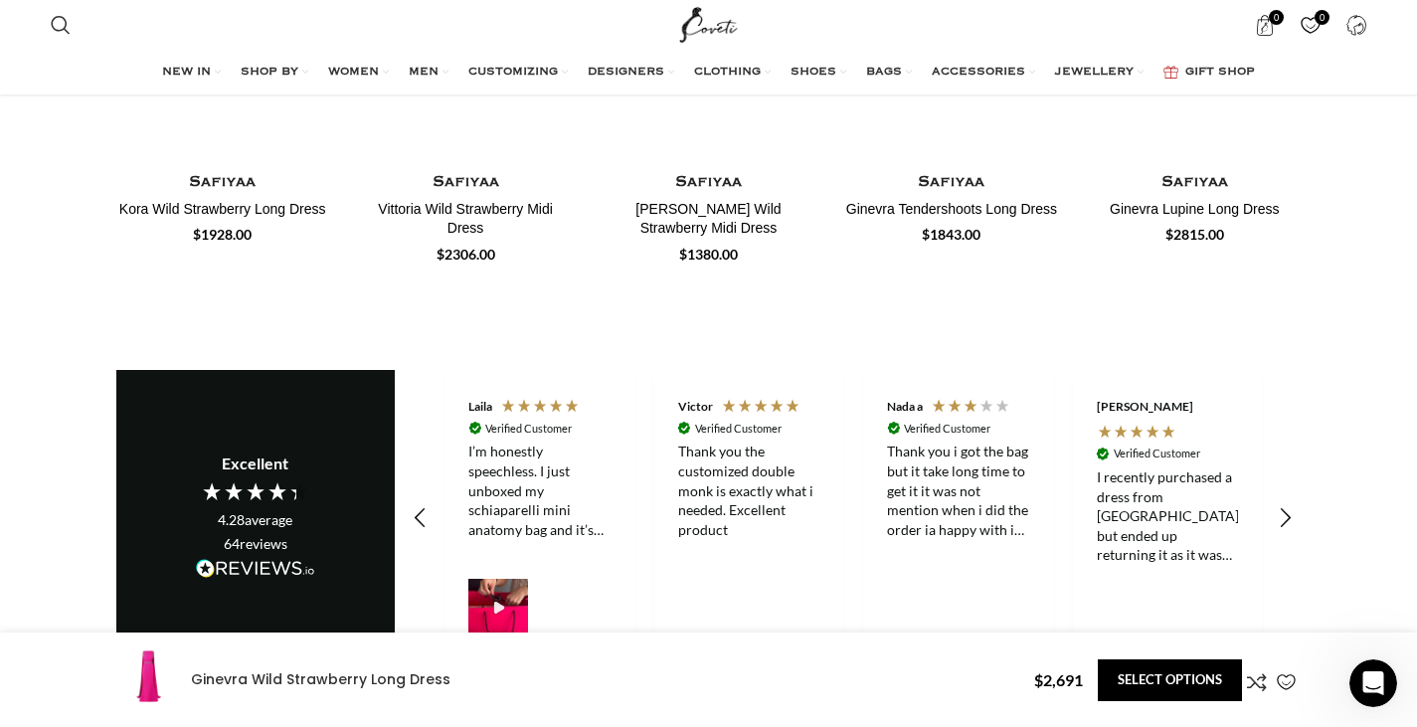
click at [1189, 496] on div "I recently purchased a dress from [GEOGRAPHIC_DATA] but ended up returning it a…" at bounding box center [1168, 515] width 142 height 97
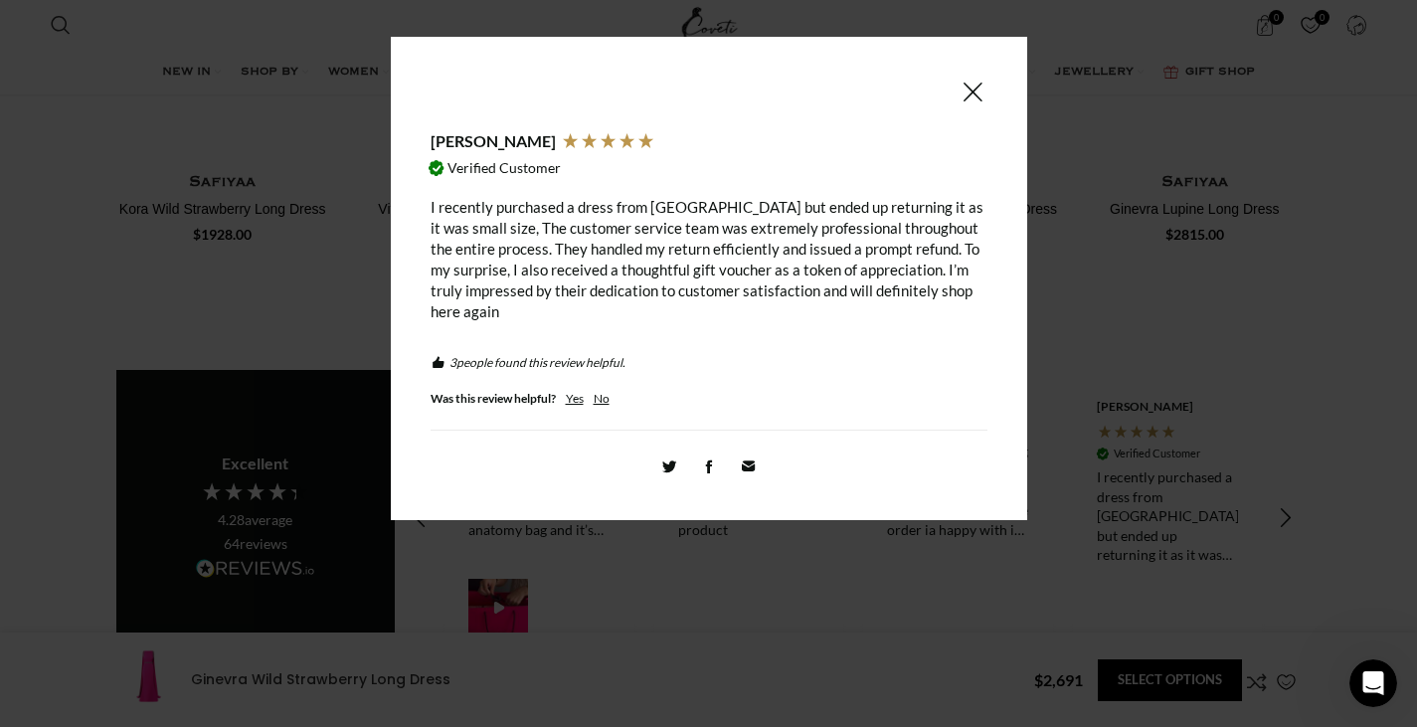
click at [975, 95] on span at bounding box center [972, 92] width 24 height 25
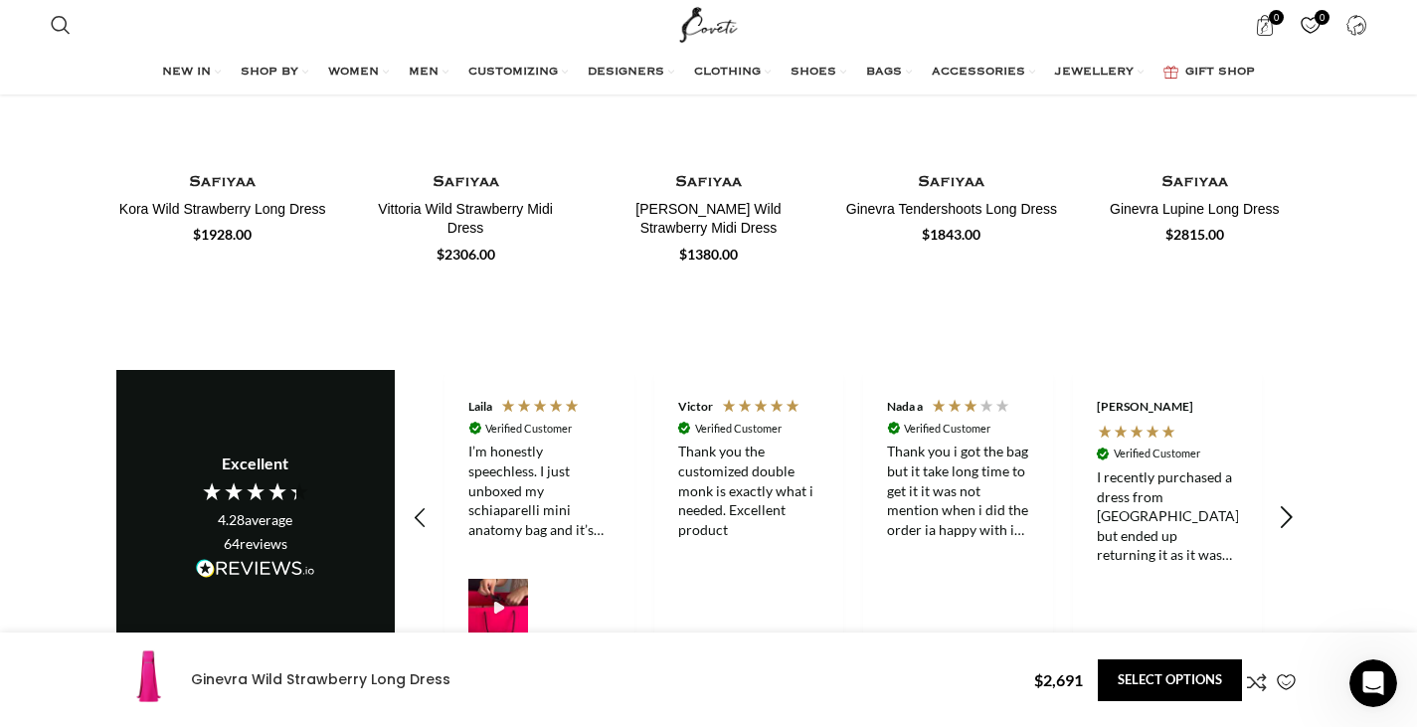
click at [1286, 507] on icon "REVIEWS.io Carousel Scroll Right" at bounding box center [1286, 519] width 28 height 28
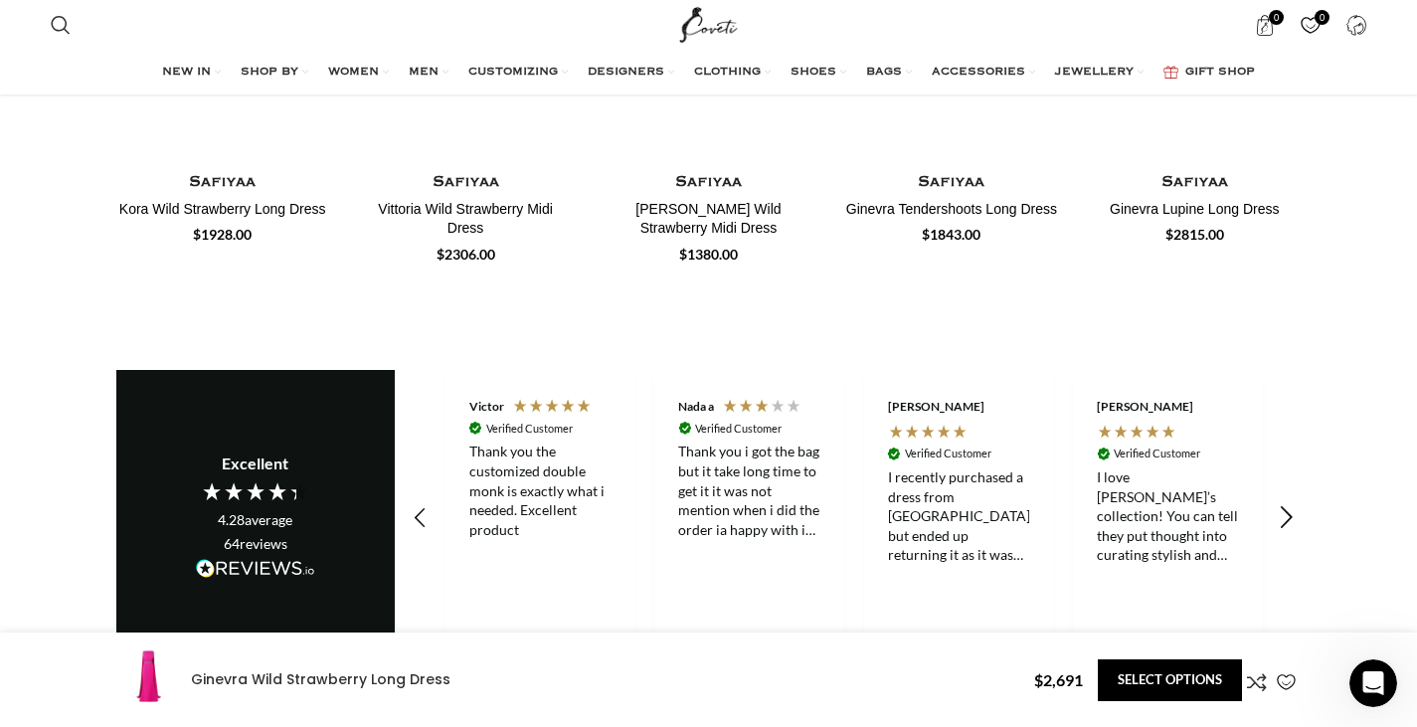
scroll to position [0, 419]
click at [1286, 507] on icon "REVIEWS.io Carousel Scroll Right" at bounding box center [1286, 519] width 28 height 28
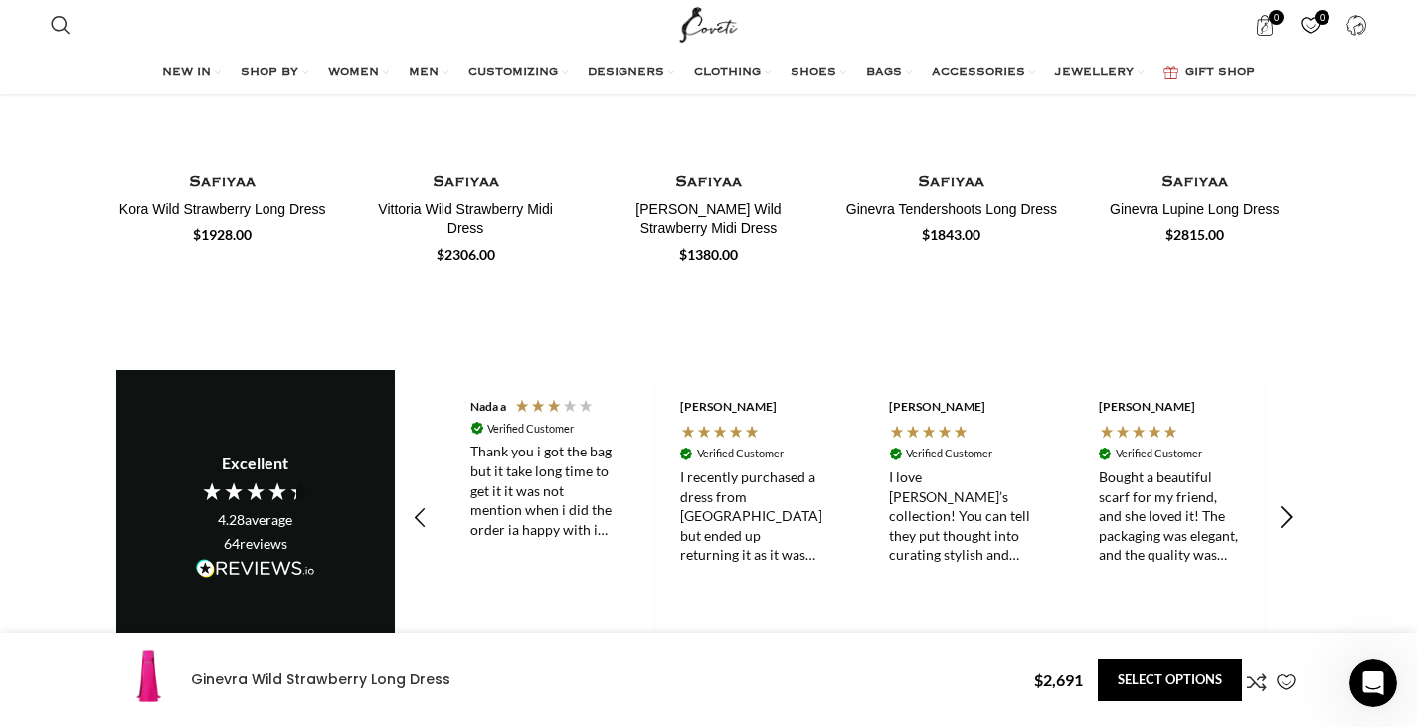
scroll to position [0, 627]
click at [1286, 507] on icon "REVIEWS.io Carousel Scroll Right" at bounding box center [1286, 519] width 28 height 28
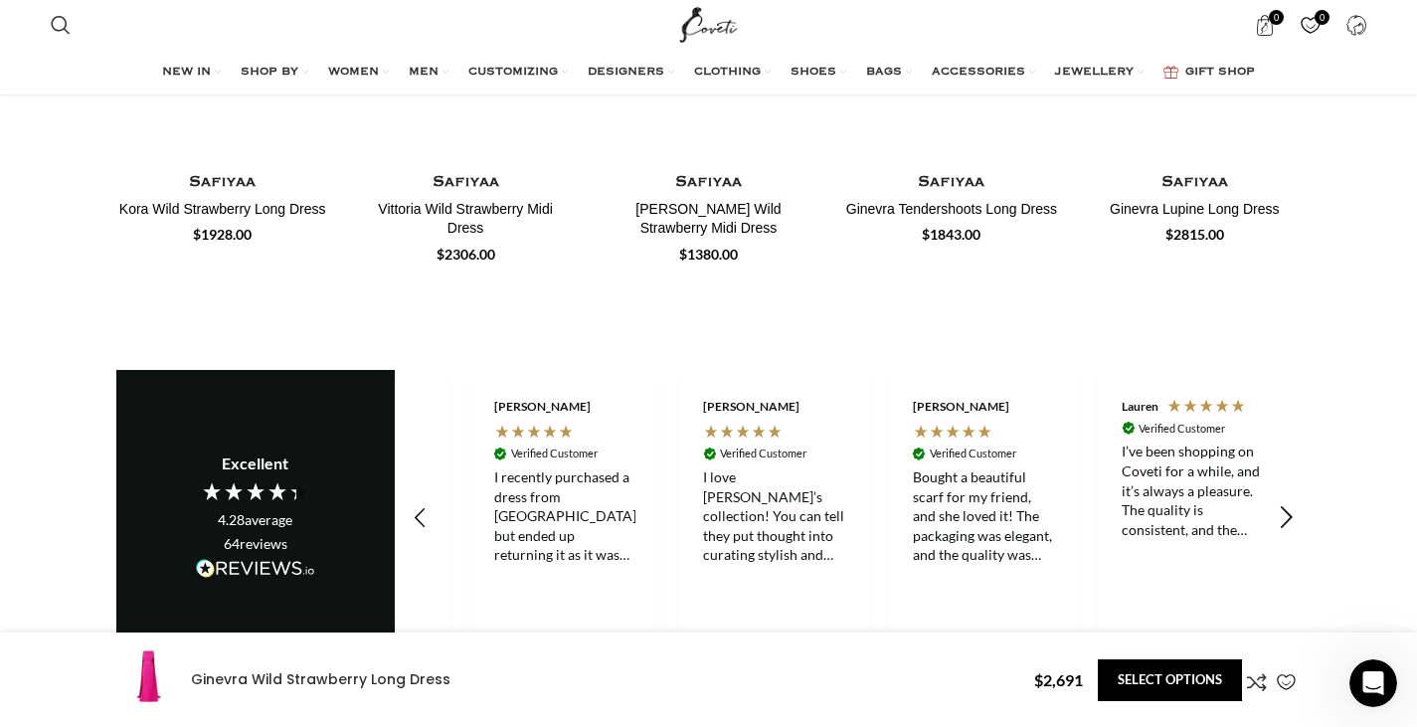
scroll to position [0, 837]
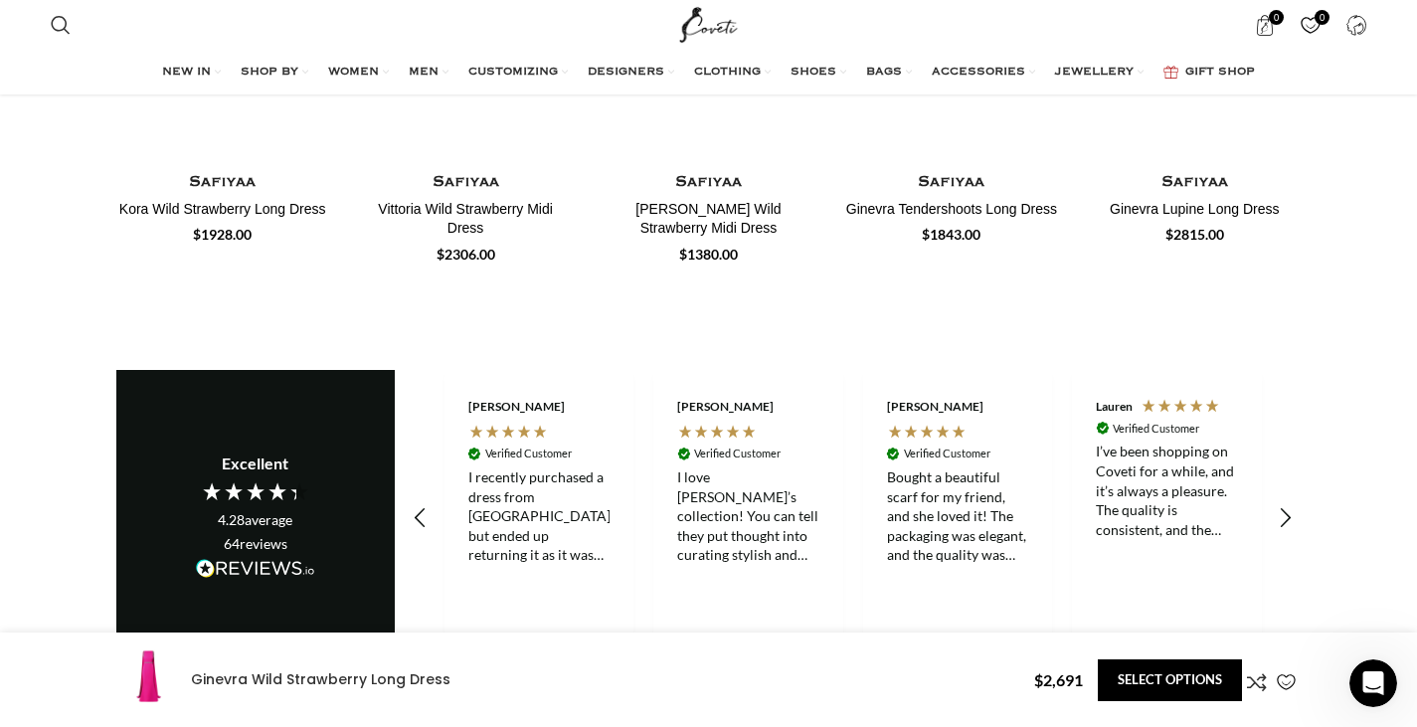
click at [1195, 495] on div "I’ve been shopping on Coveti for a while, and it’s always a pleasure. The quali…" at bounding box center [1167, 489] width 142 height 97
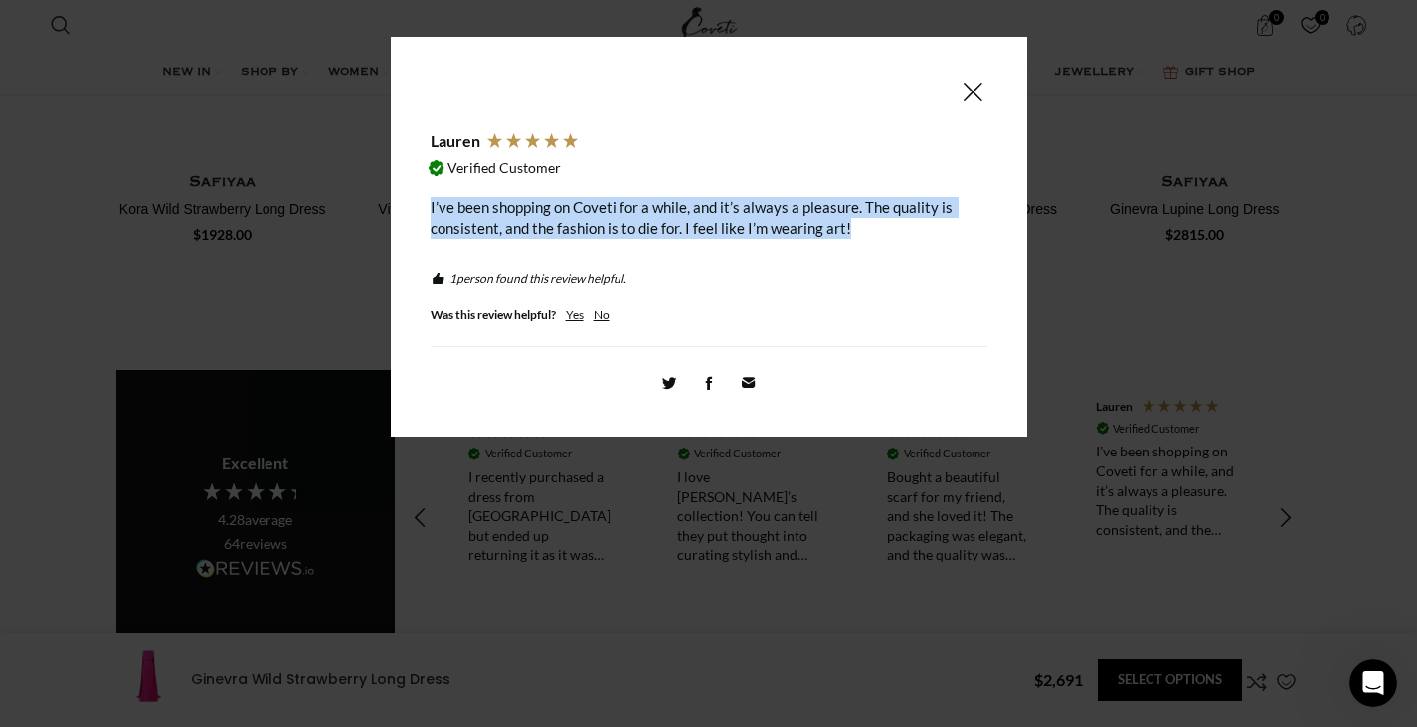
copy div "I’ve been shopping on Coveti for a while, and it’s always a pleasure. The quali…"
drag, startPoint x: 801, startPoint y: 228, endPoint x: 405, endPoint y: 214, distance: 396.9
click at [405, 214] on div "[PERSON_NAME] Verified Customer I’ve been shopping on Coveti for a while, and i…" at bounding box center [709, 237] width 610 height 361
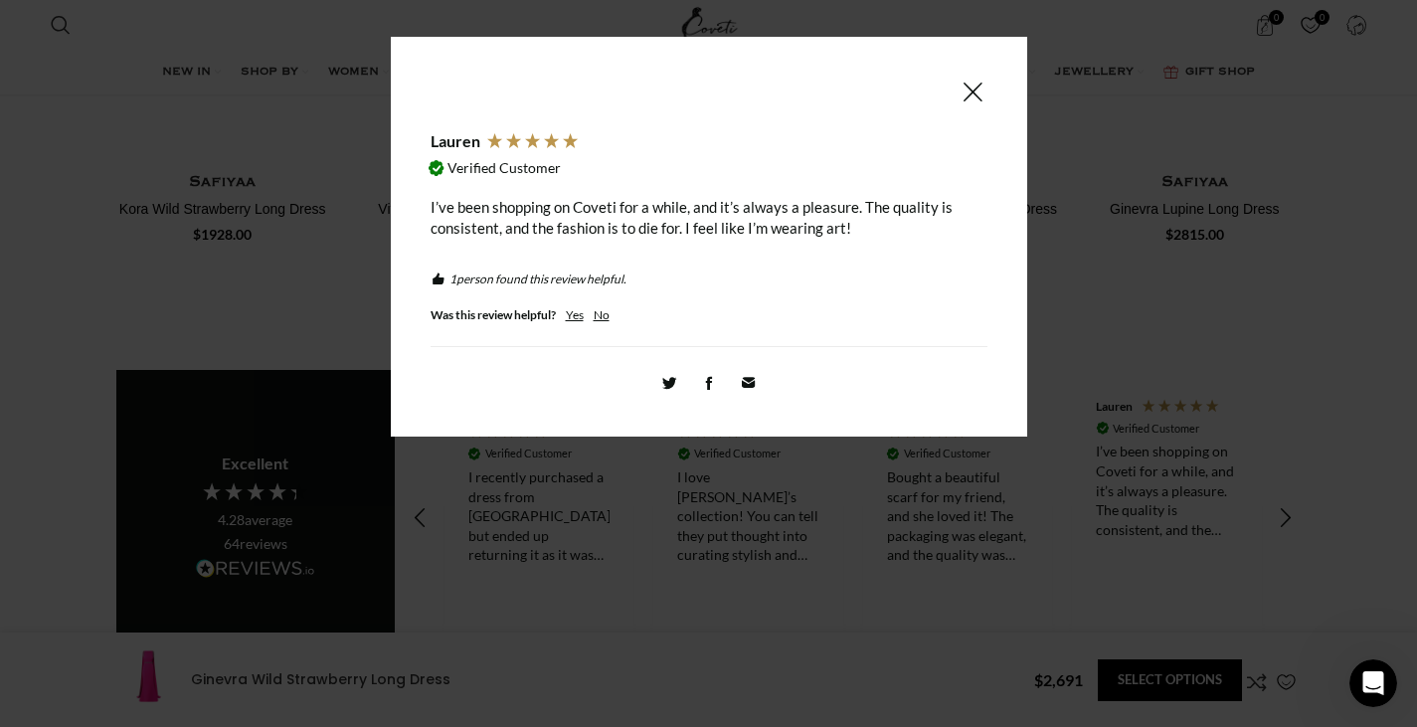
click at [971, 91] on span at bounding box center [972, 92] width 24 height 25
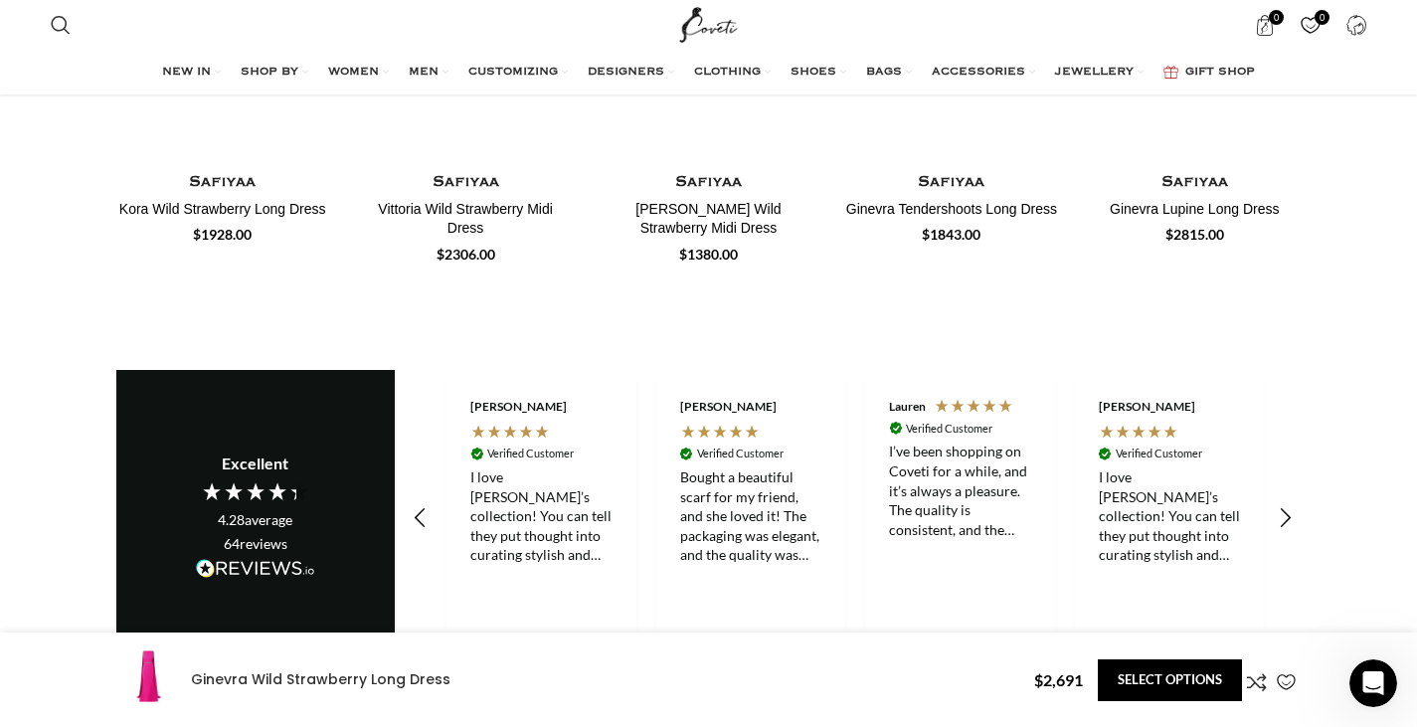
scroll to position [0, 1046]
click at [1282, 505] on icon "REVIEWS.io Carousel Scroll Right" at bounding box center [1286, 519] width 28 height 28
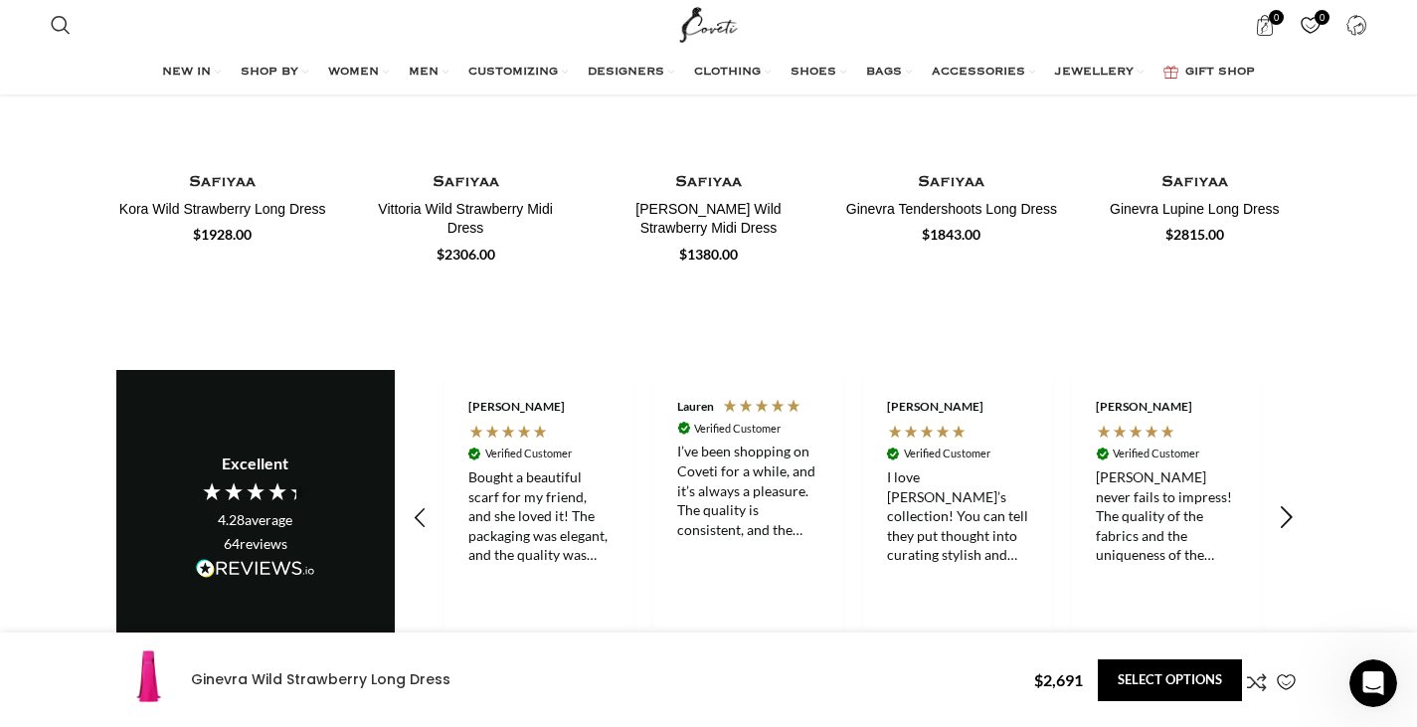
click at [1279, 505] on icon "REVIEWS.io Carousel Scroll Right" at bounding box center [1286, 519] width 28 height 28
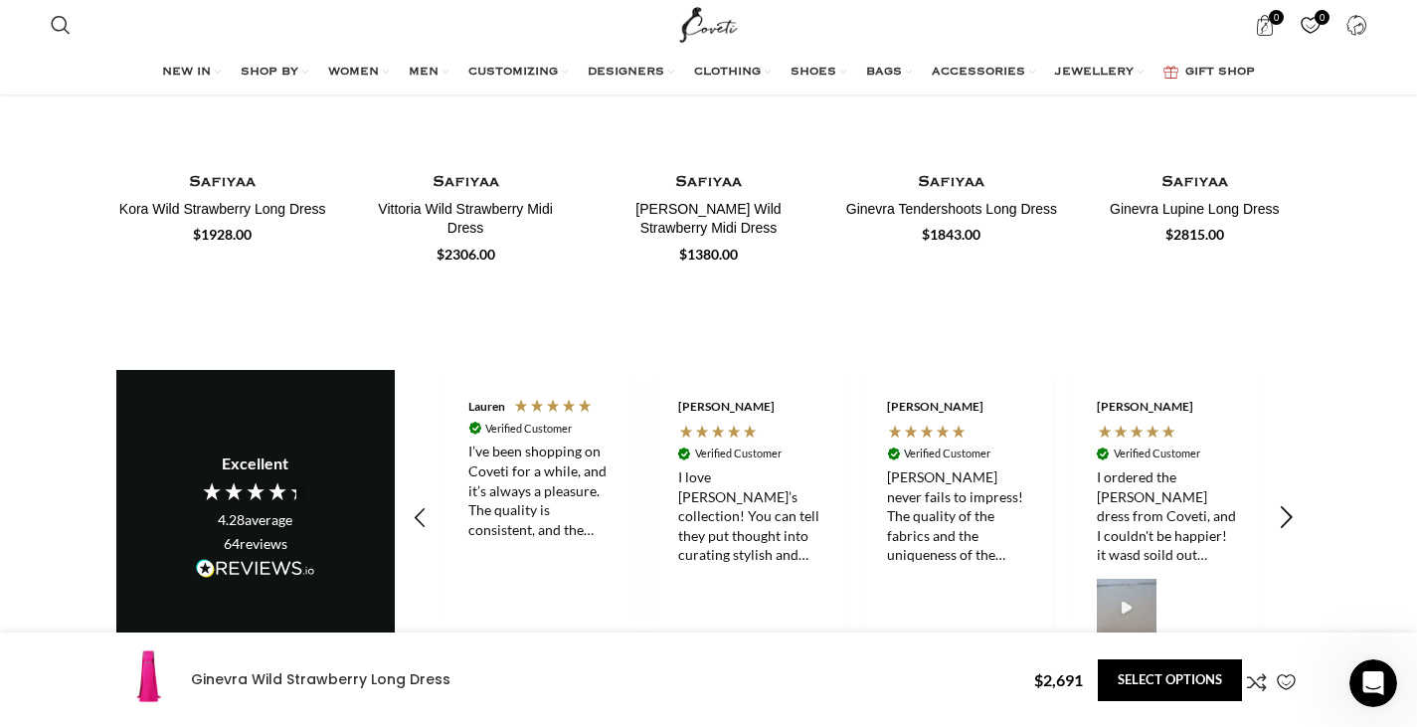
click at [1279, 505] on icon "REVIEWS.io Carousel Scroll Right" at bounding box center [1286, 519] width 28 height 28
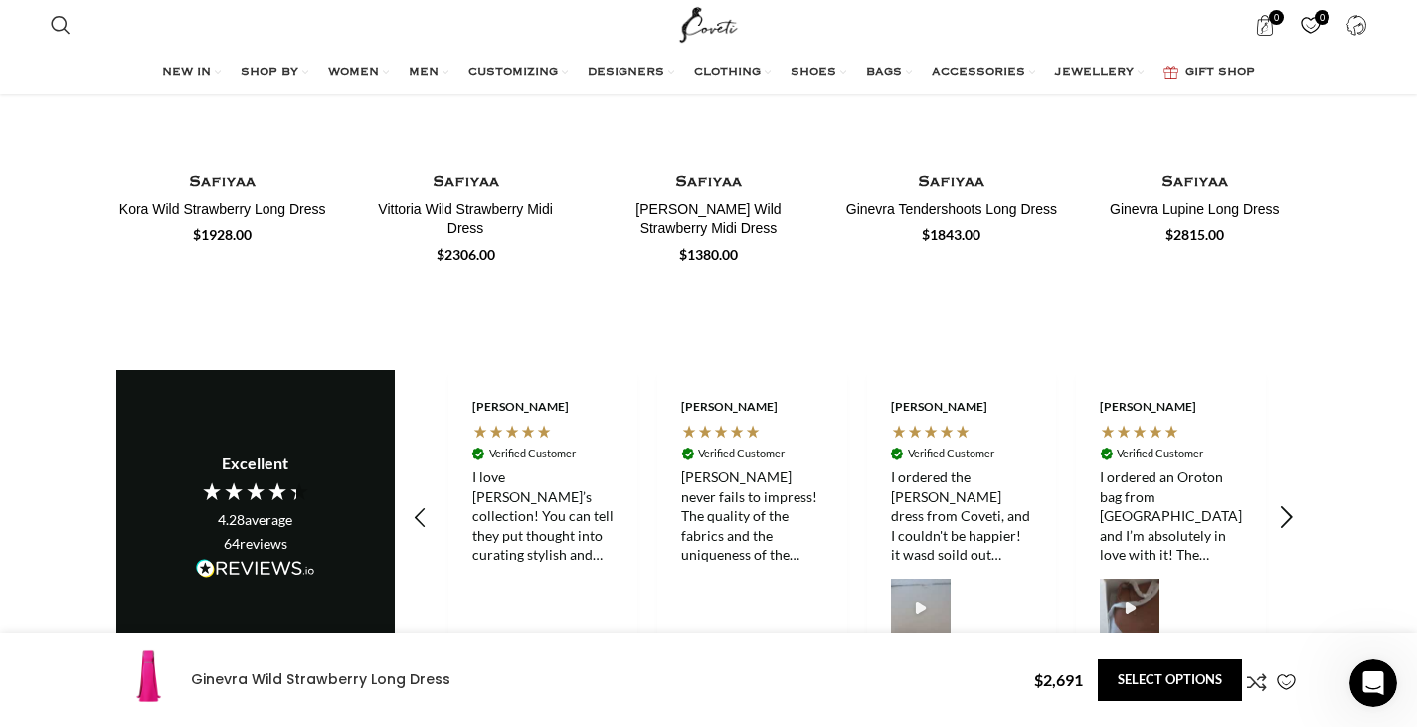
scroll to position [0, 1674]
click at [1279, 505] on icon "REVIEWS.io Carousel Scroll Right" at bounding box center [1286, 519] width 28 height 28
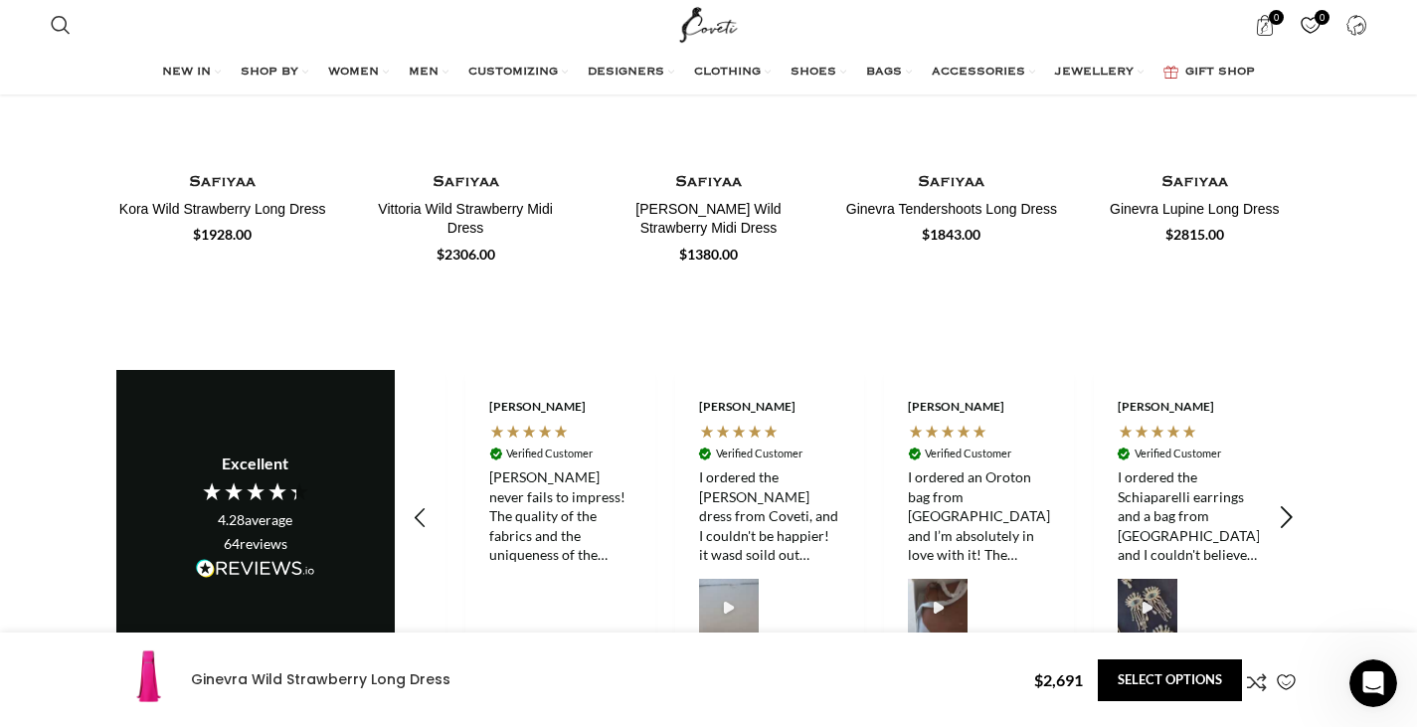
scroll to position [0, 1883]
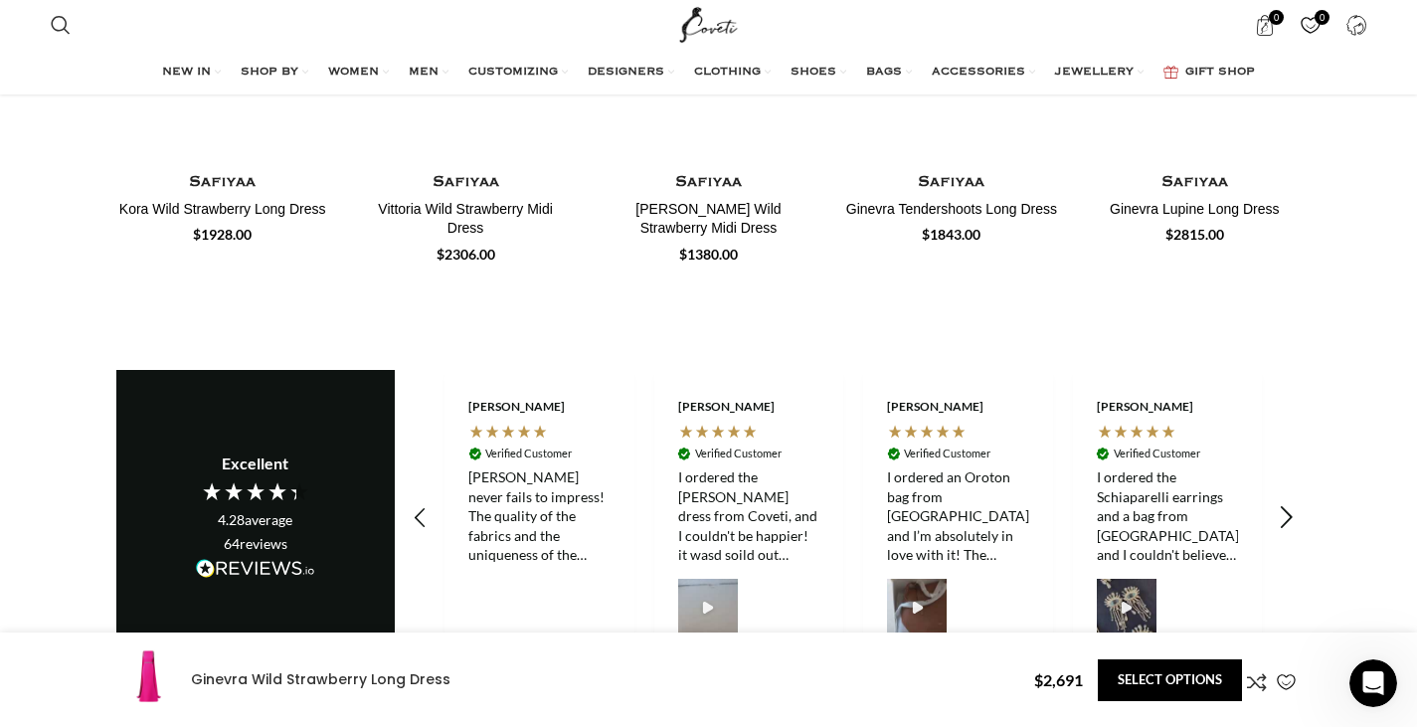
click at [1279, 505] on icon "REVIEWS.io Carousel Scroll Right" at bounding box center [1286, 519] width 28 height 28
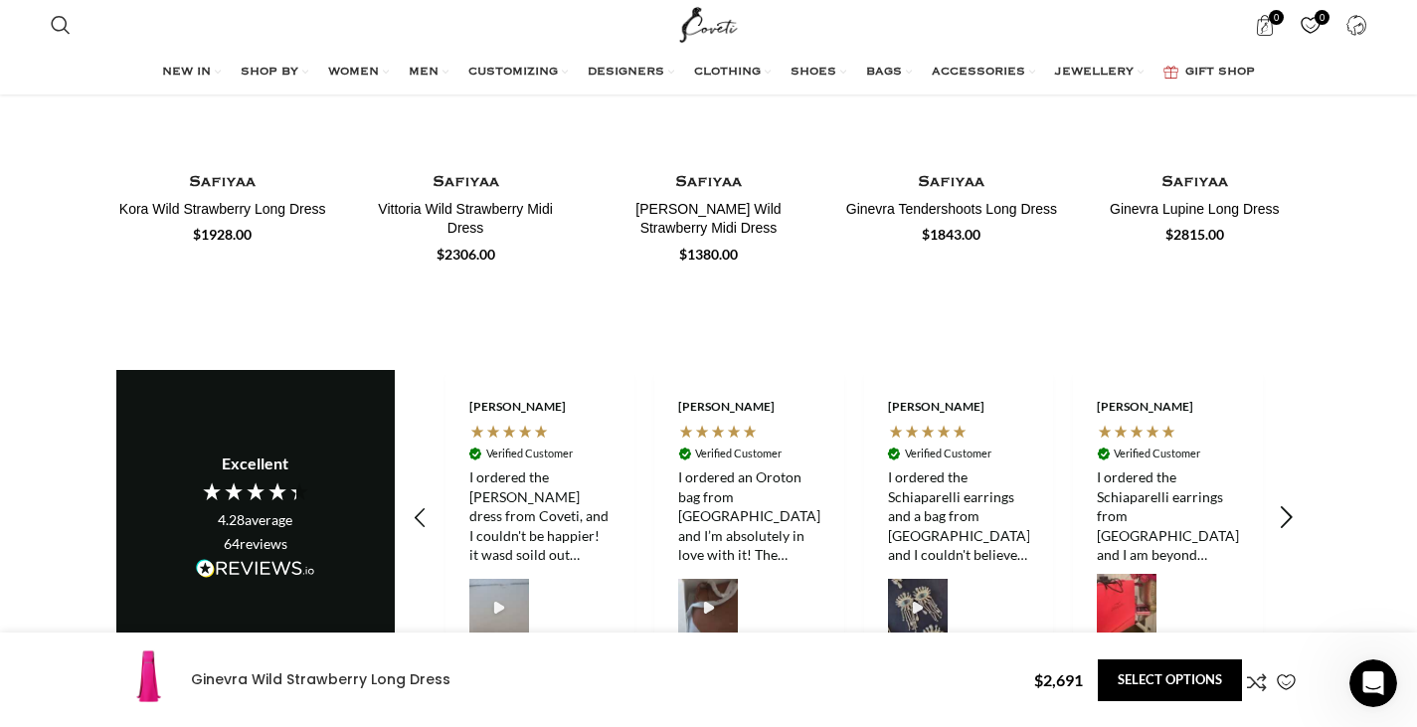
scroll to position [0, 2093]
click at [1279, 505] on icon "REVIEWS.io Carousel Scroll Right" at bounding box center [1286, 519] width 28 height 28
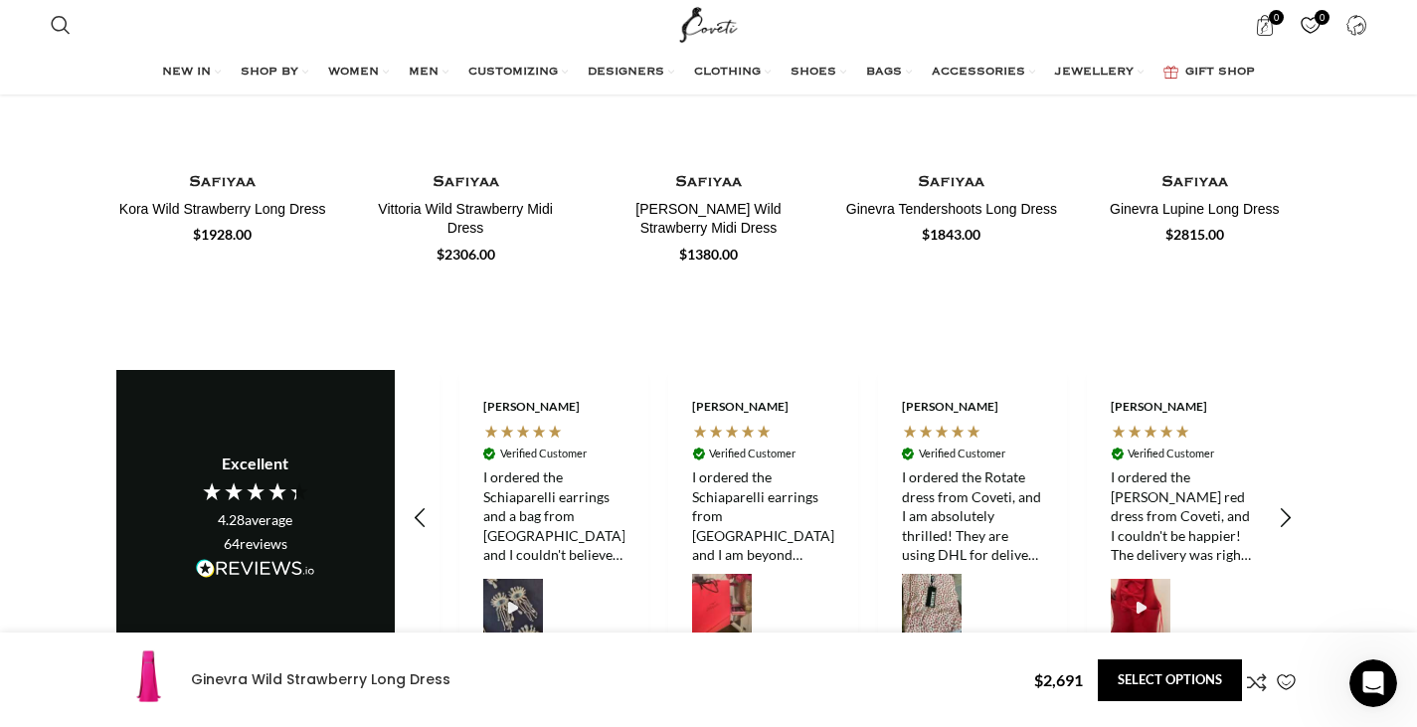
scroll to position [0, 2511]
